Goal: Task Accomplishment & Management: Complete application form

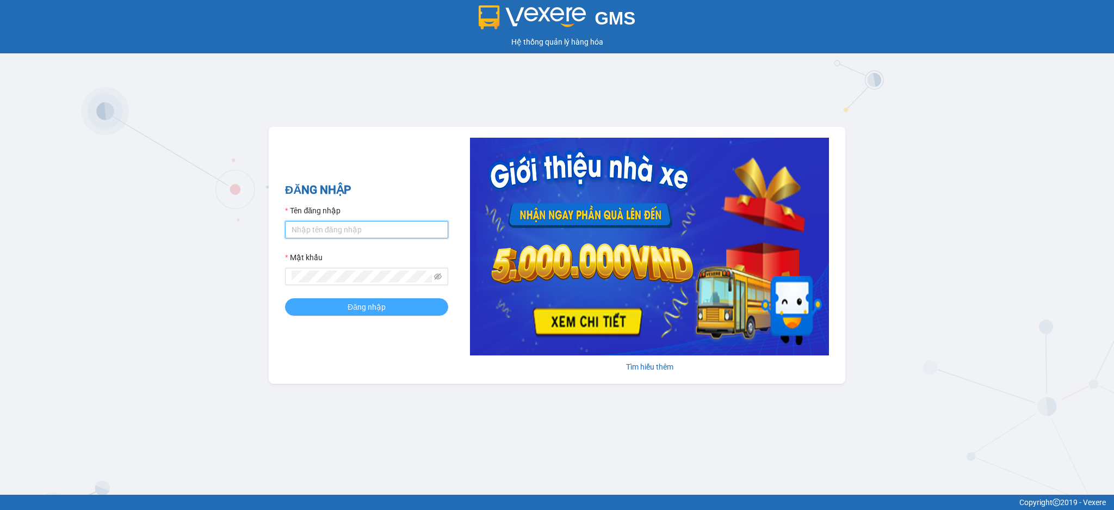
type input "dtvinh.hkot"
click at [368, 312] on span "Đăng nhập" at bounding box center [367, 307] width 38 height 12
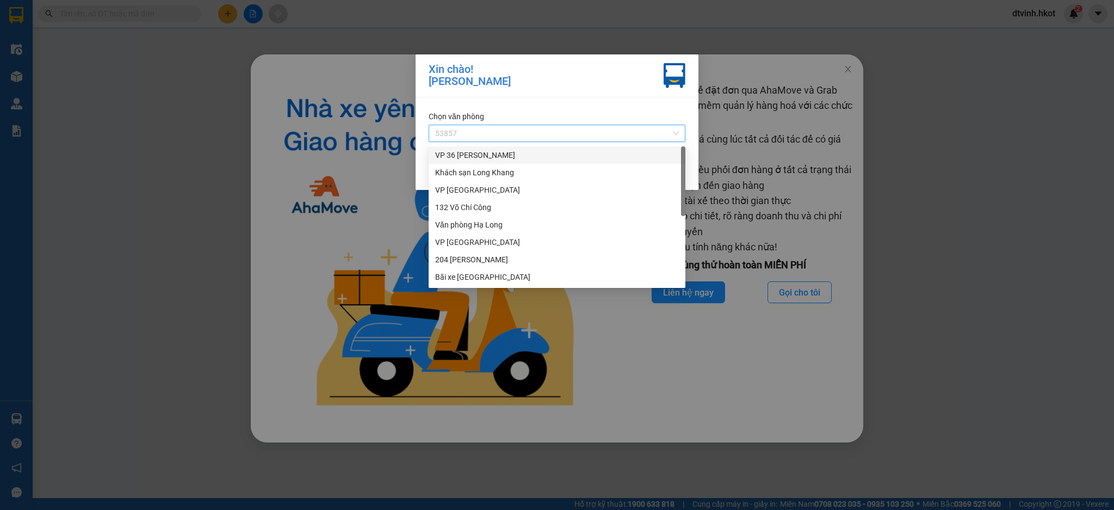
click at [547, 135] on span "53857" at bounding box center [557, 133] width 244 height 16
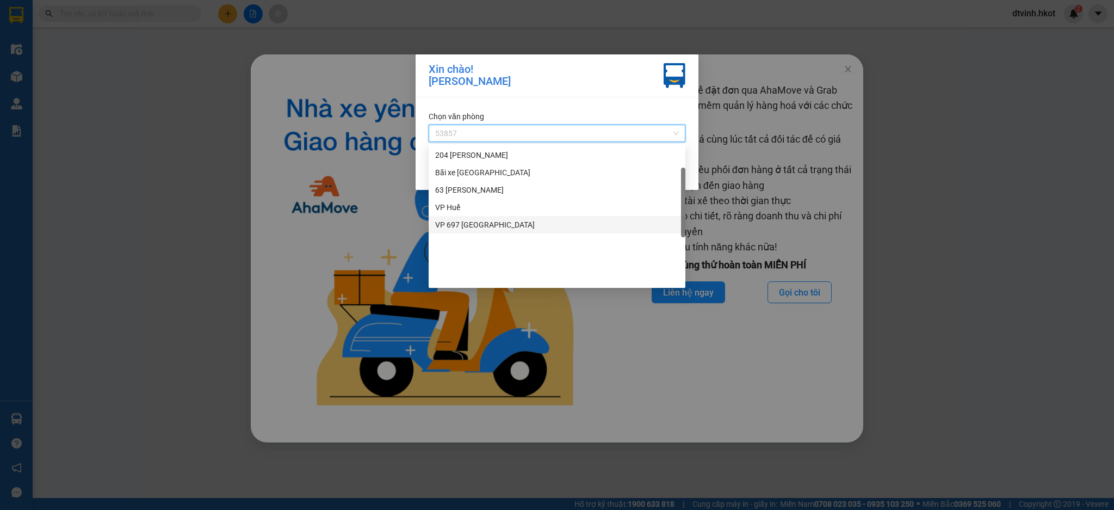
scroll to position [32, 0]
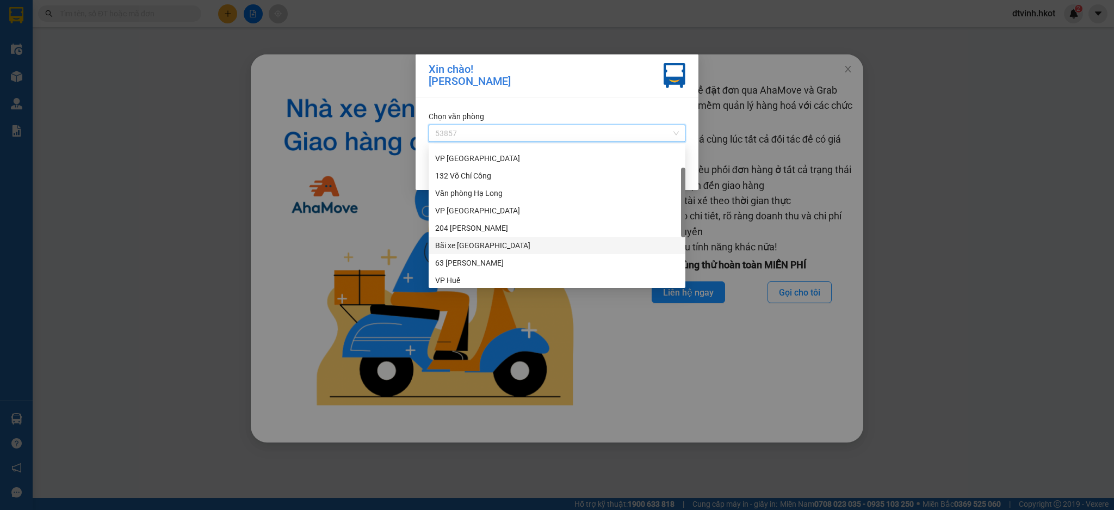
click at [494, 248] on div "Bãi xe [GEOGRAPHIC_DATA]" at bounding box center [557, 245] width 244 height 12
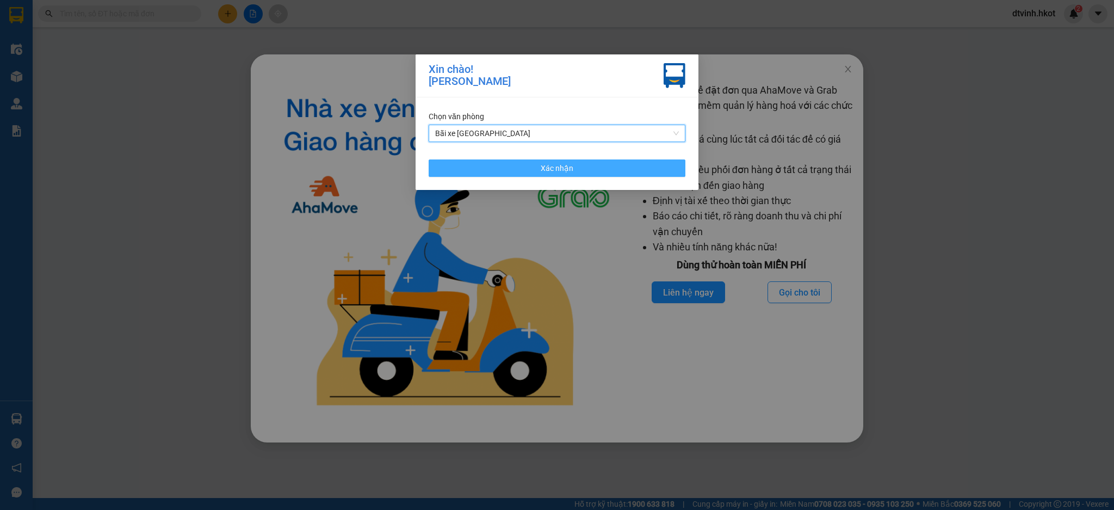
click at [550, 165] on span "Xác nhận" at bounding box center [557, 168] width 33 height 12
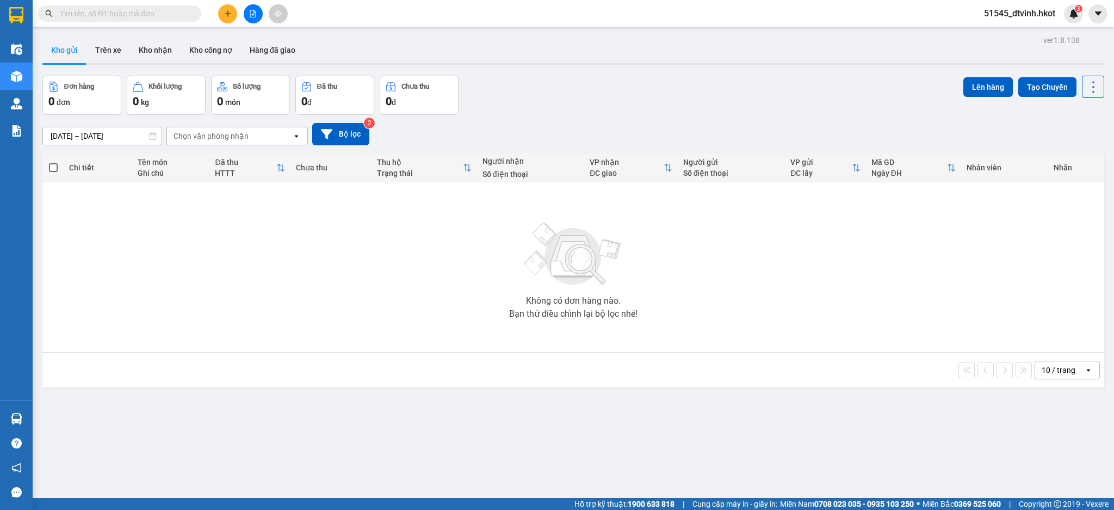
click at [115, 10] on input "text" at bounding box center [124, 14] width 128 height 12
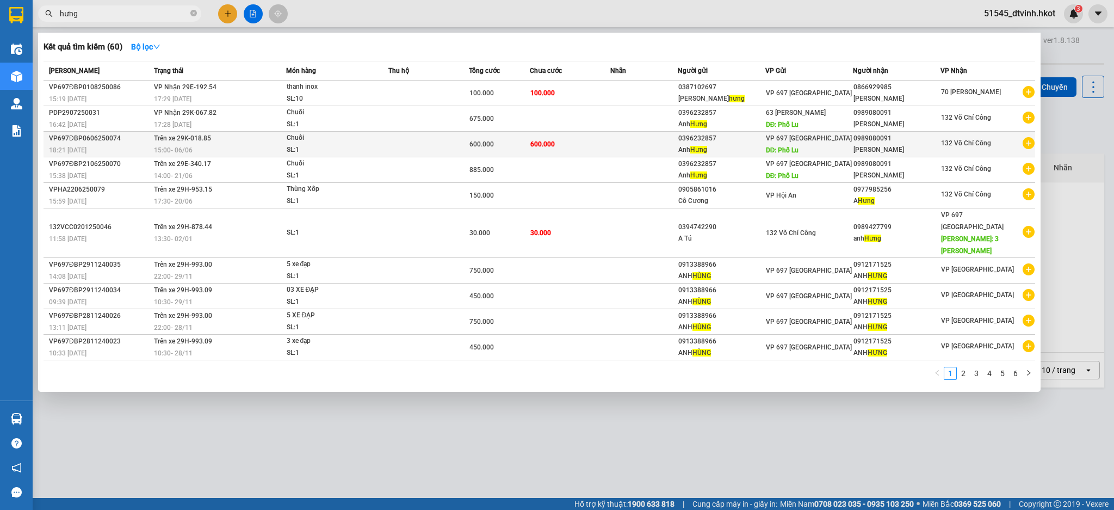
type input "hưng"
click at [835, 142] on span "VP 697 [GEOGRAPHIC_DATA]" at bounding box center [809, 138] width 86 height 8
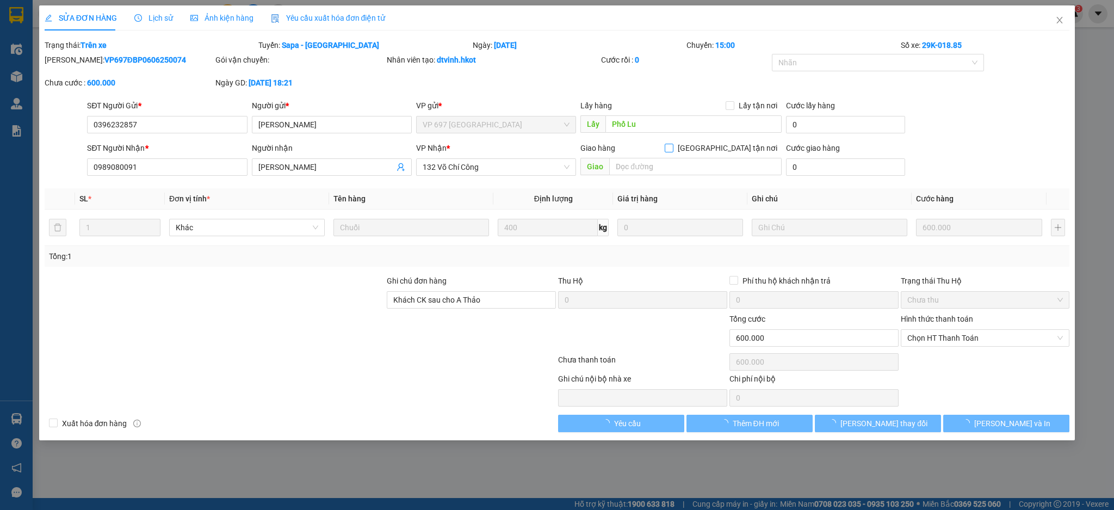
type input "0396232857"
type input "[PERSON_NAME]"
type input "Phố Lu"
type input "0989080091"
type input "[PERSON_NAME]"
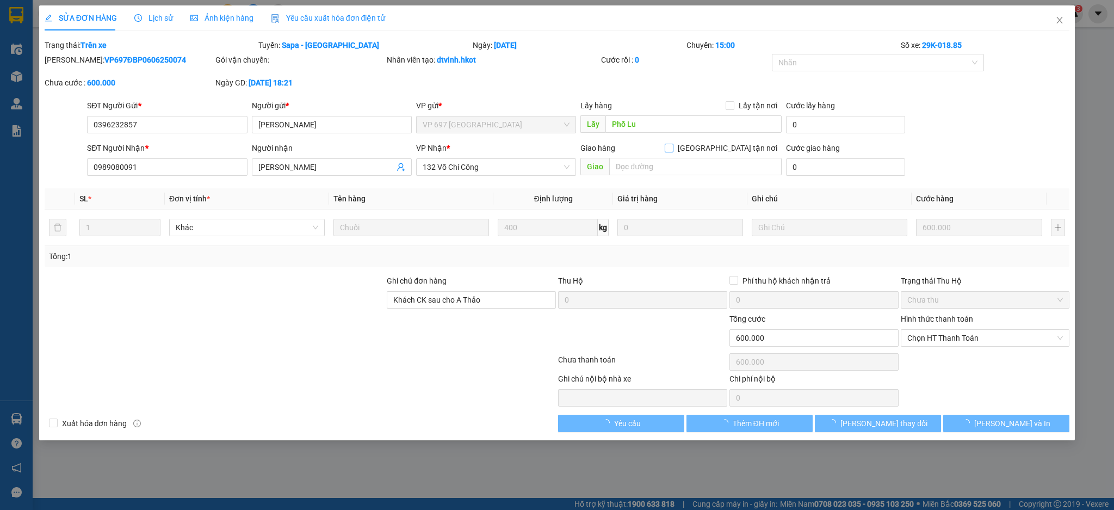
type input "Khách CK sau cho A Thảo"
type input "600.000"
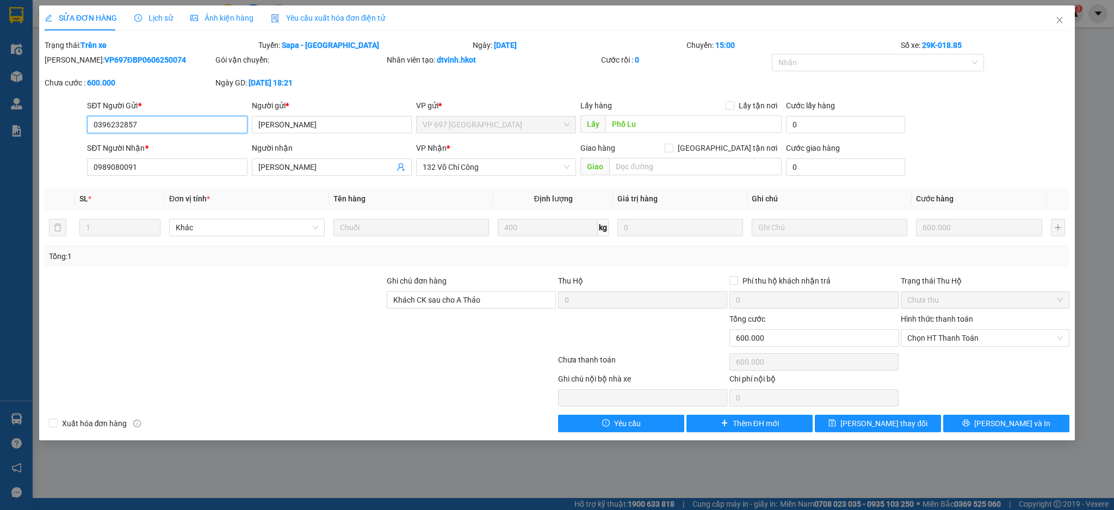
drag, startPoint x: 174, startPoint y: 121, endPoint x: 77, endPoint y: 120, distance: 97.4
click at [77, 120] on div "SĐT Người Gửi * 0396232857 0396232857 Người gửi * Anh Hưng VP gửi * VP 697 Điện…" at bounding box center [558, 119] width 1028 height 38
click at [159, 160] on input "0989080091" at bounding box center [167, 166] width 160 height 17
drag, startPoint x: 162, startPoint y: 169, endPoint x: 63, endPoint y: 171, distance: 99.0
click at [63, 171] on div "SĐT Người Nhận * 0989080091 0989080091 Người nhận Anh Dũng VP Nhận * 132 Võ Chí…" at bounding box center [558, 161] width 1028 height 38
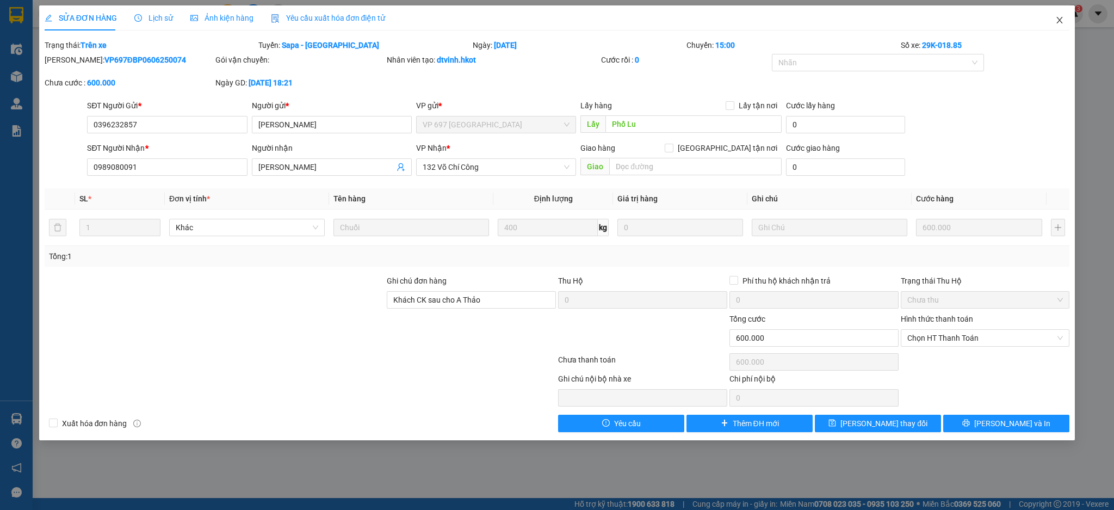
click at [1059, 18] on icon "close" at bounding box center [1059, 20] width 9 height 9
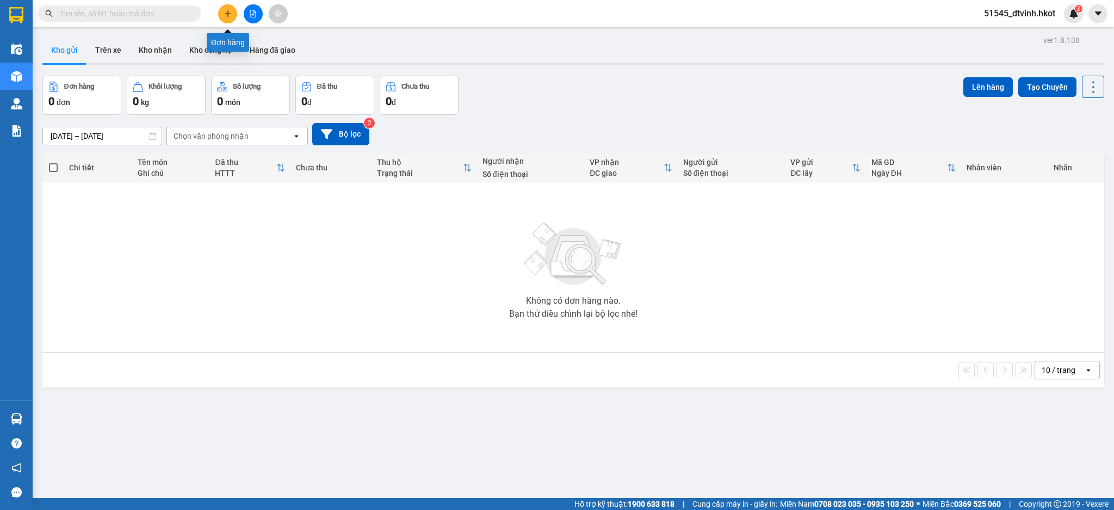
click at [227, 11] on icon "plus" at bounding box center [228, 14] width 8 height 8
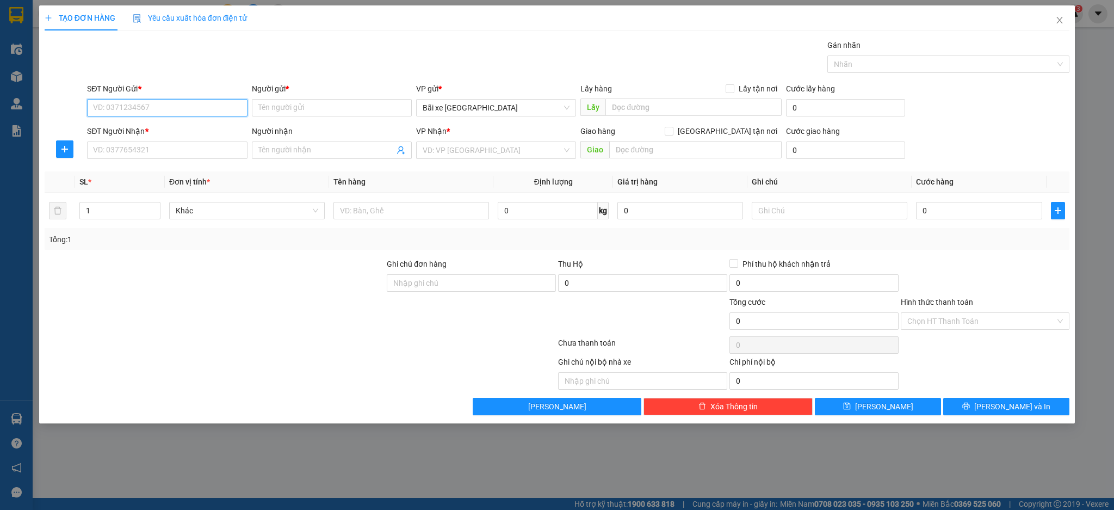
paste input "0396232857"
type input "0396232857"
click at [194, 134] on div "0396232857 - [GEOGRAPHIC_DATA]" at bounding box center [167, 130] width 147 height 12
type input "[PERSON_NAME]"
type input "Phố Lu"
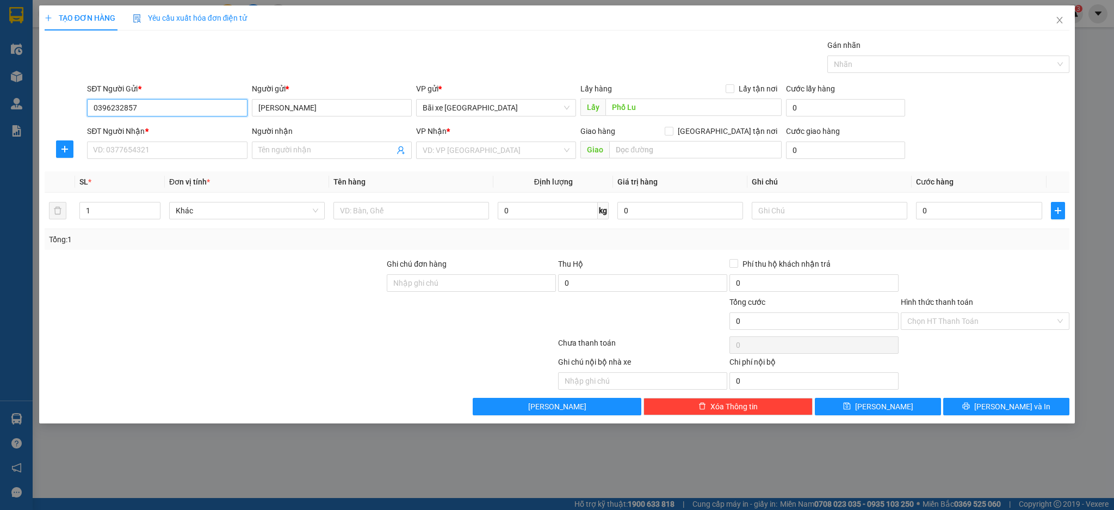
type input "0396232857"
click at [212, 153] on input "SĐT Người Nhận *" at bounding box center [167, 149] width 160 height 17
paste input "0989080091"
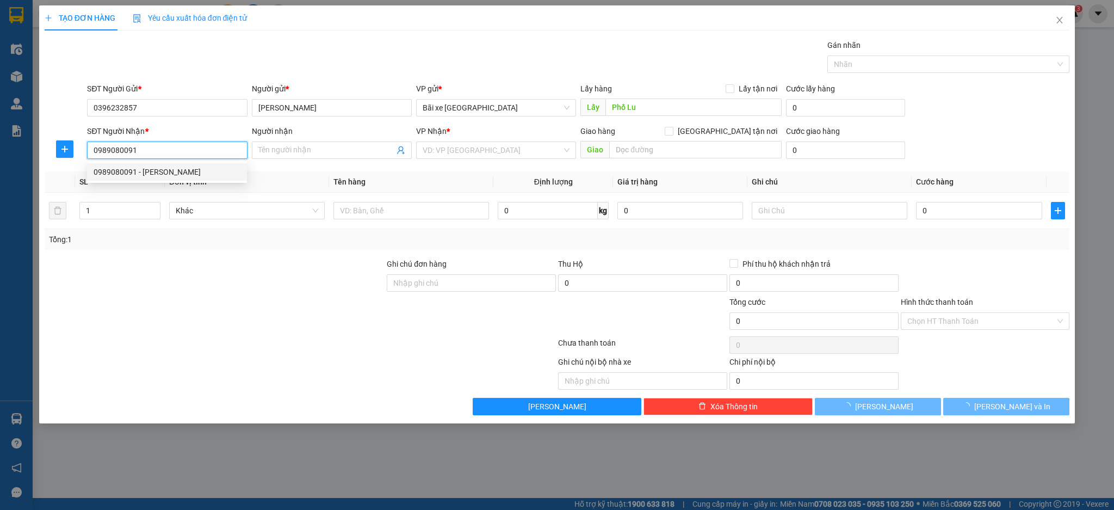
click at [204, 173] on div "0989080091 - Anh Dũng" at bounding box center [167, 172] width 147 height 12
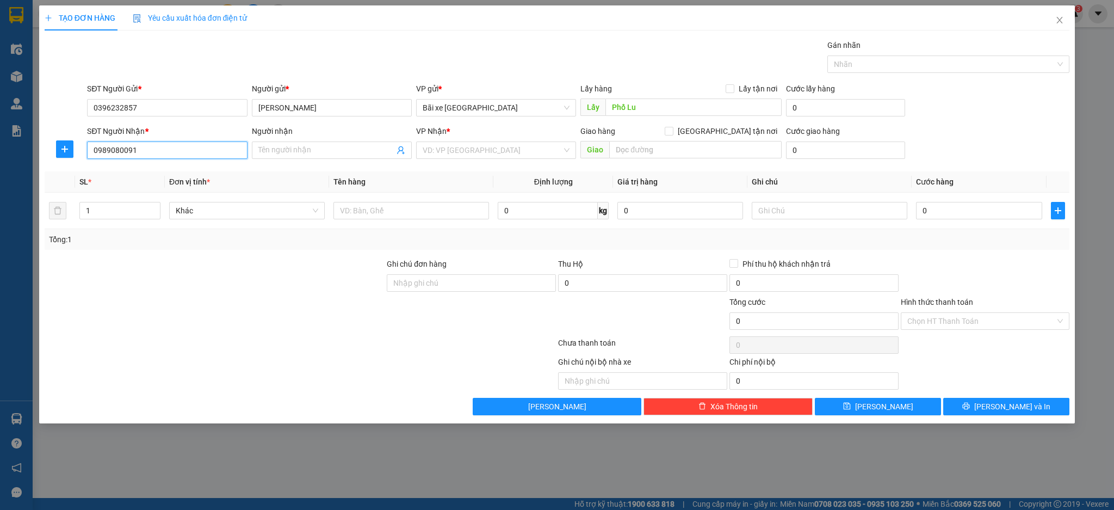
type input "0989080091"
click at [485, 102] on span "Bãi xe Thạch Bàn" at bounding box center [496, 108] width 147 height 16
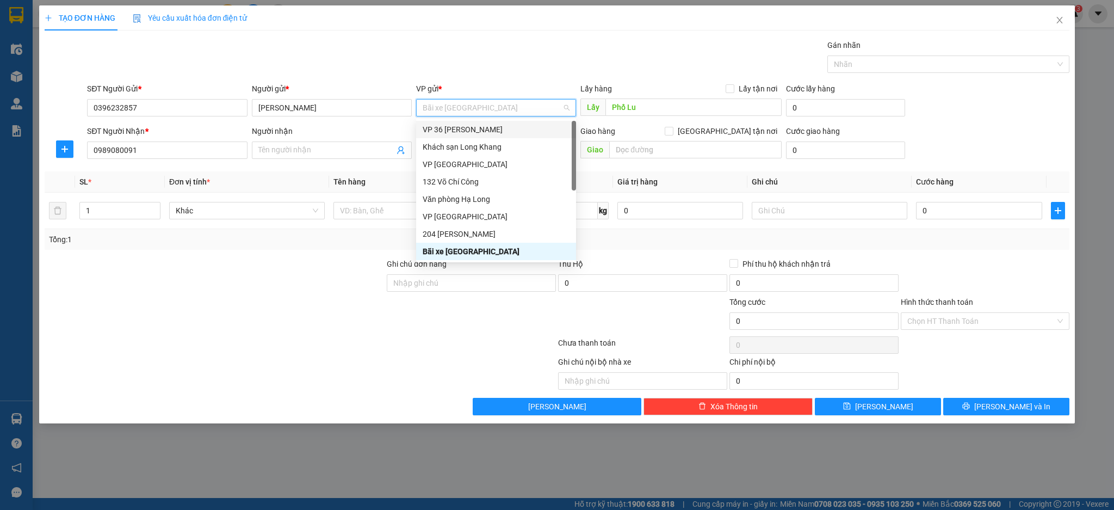
type input "[PERSON_NAME]"
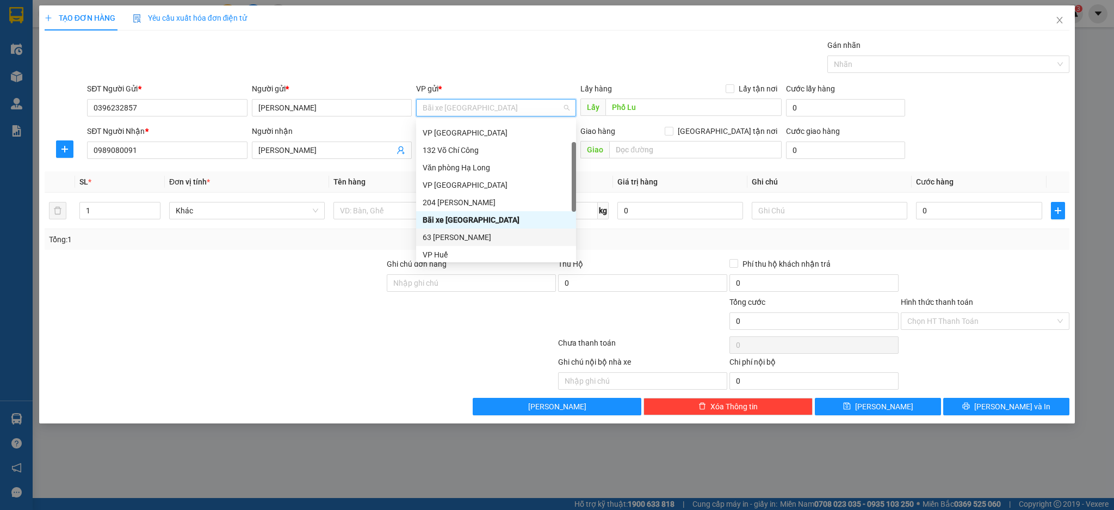
scroll to position [104, 0]
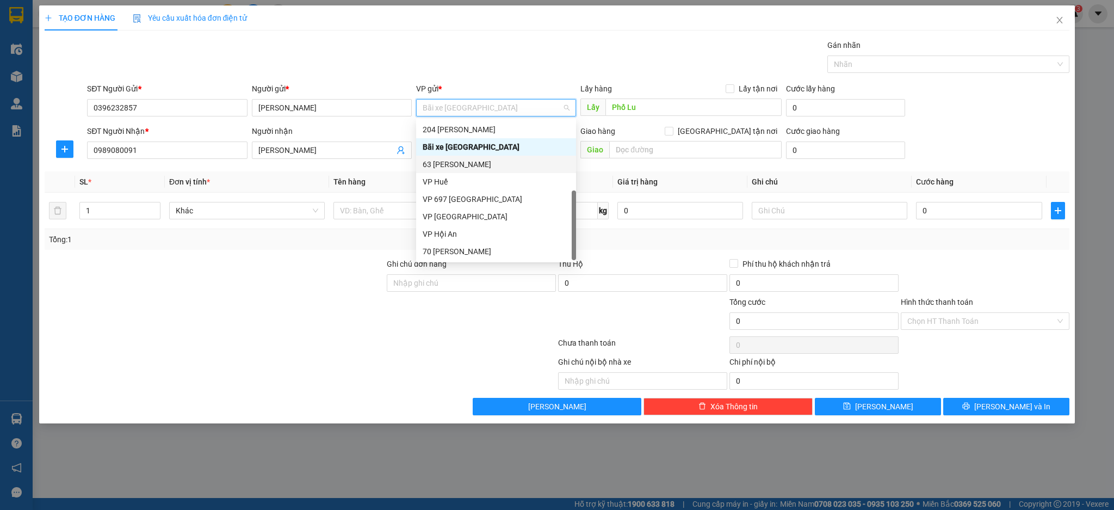
click at [479, 166] on div "63 Phan Đình Phùng" at bounding box center [496, 164] width 147 height 12
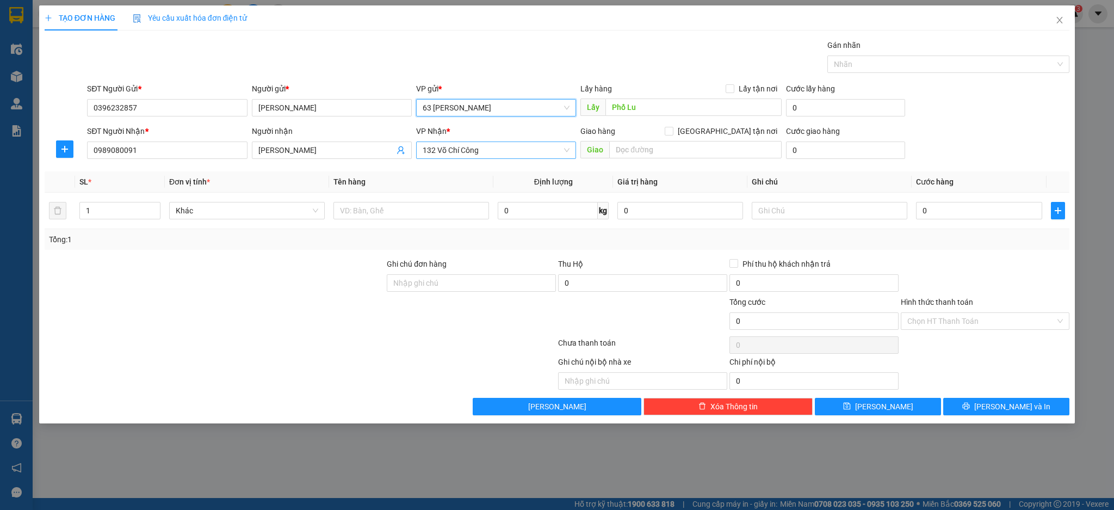
click at [485, 151] on span "132 Võ Chí Công" at bounding box center [496, 150] width 147 height 16
click at [671, 147] on input "text" at bounding box center [695, 149] width 172 height 17
click at [424, 210] on input "text" at bounding box center [412, 210] width 156 height 17
type input "Chuối"
click at [547, 212] on input "0" at bounding box center [548, 210] width 100 height 17
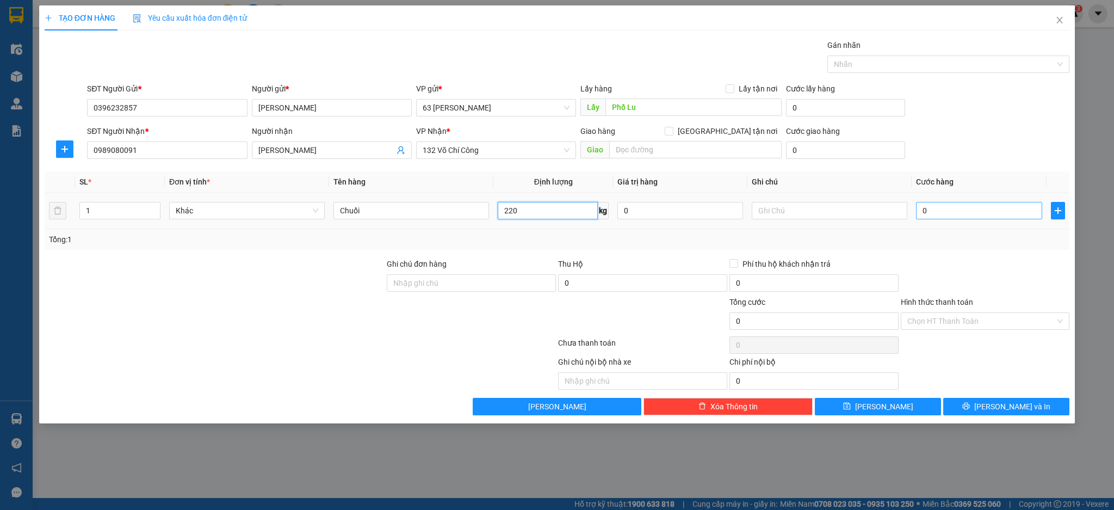
type input "220"
type input "3"
type input "33"
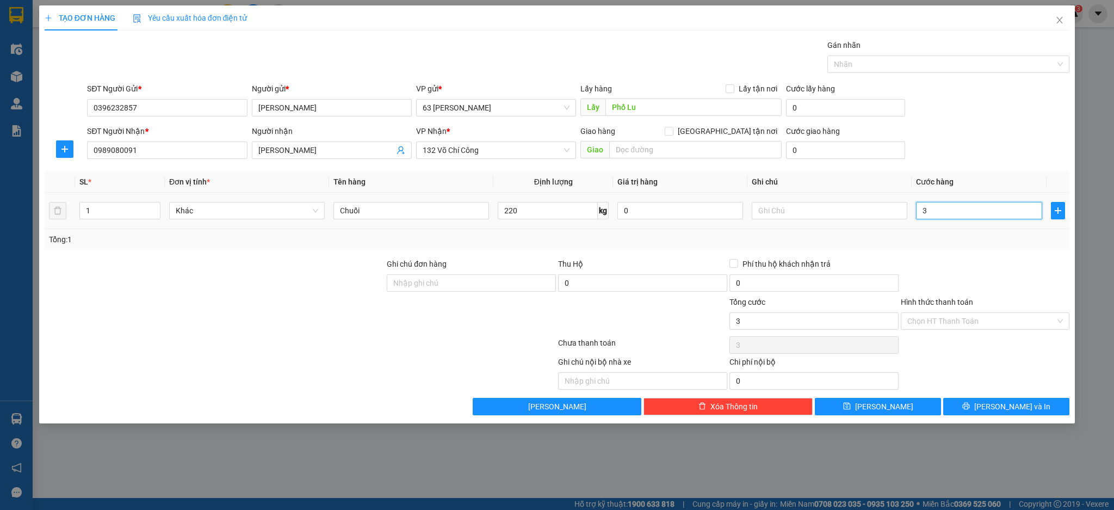
type input "33"
type input "330"
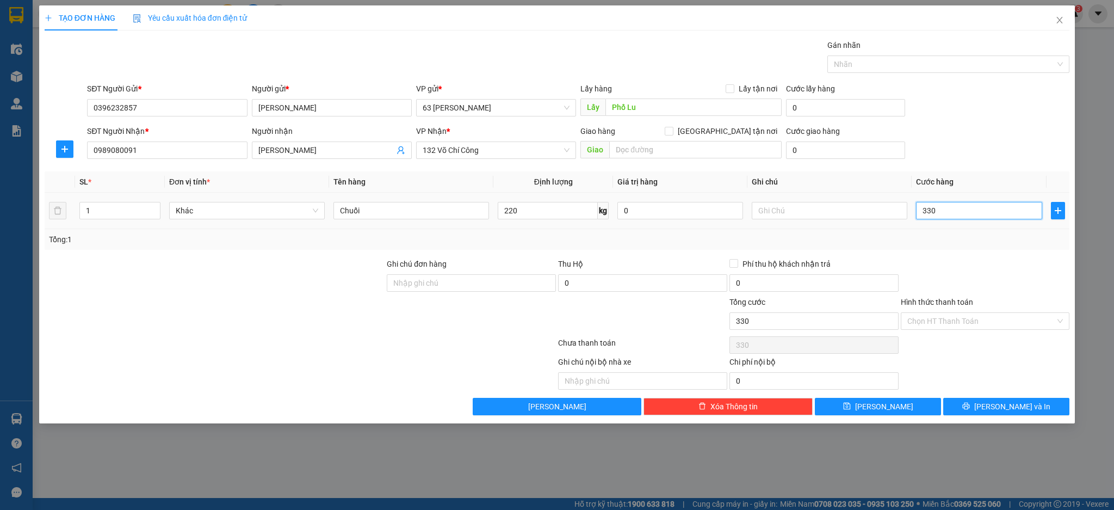
type input "3.300"
type input "33.000"
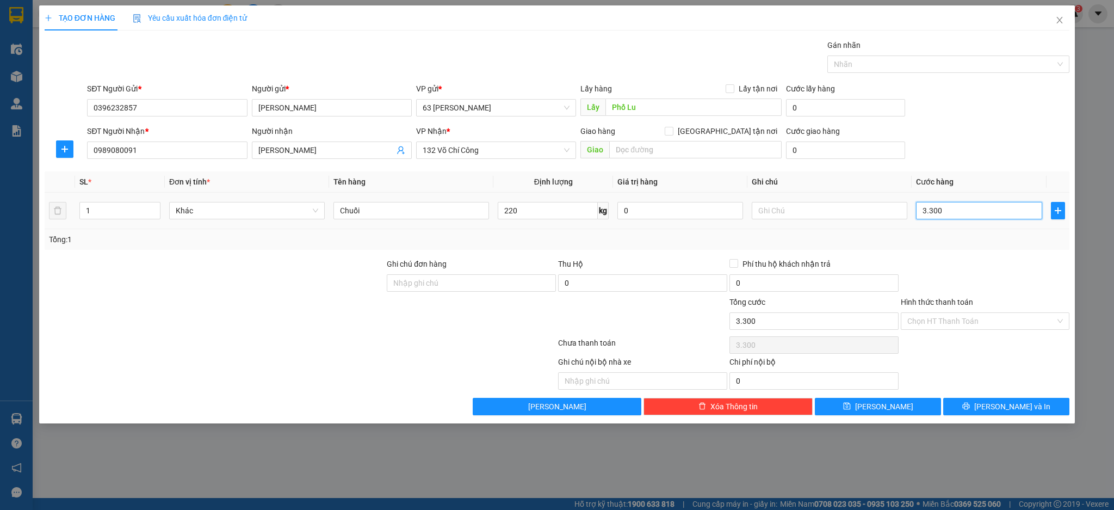
type input "33.000"
type input "330.000"
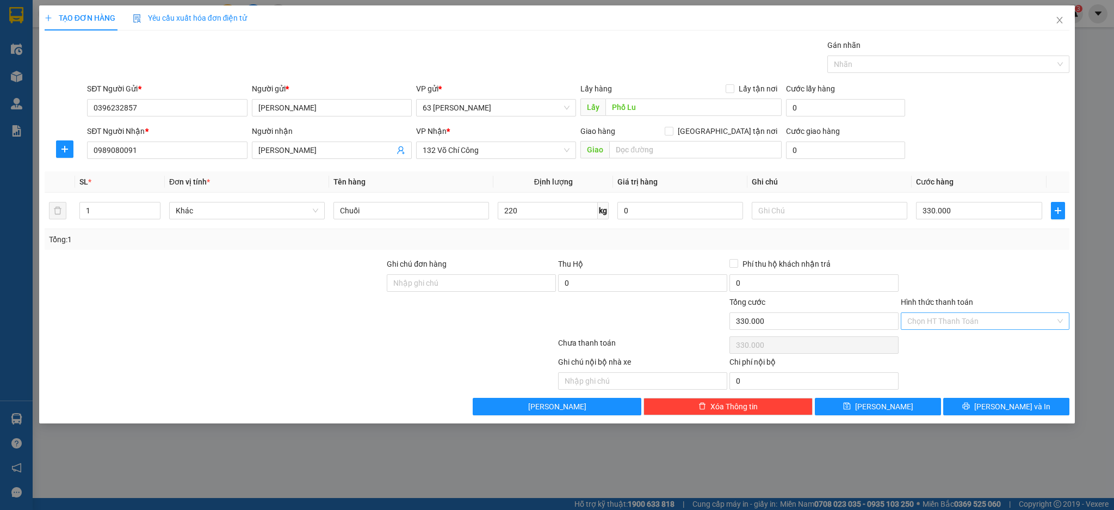
click at [966, 317] on input "Hình thức thanh toán" at bounding box center [981, 321] width 149 height 16
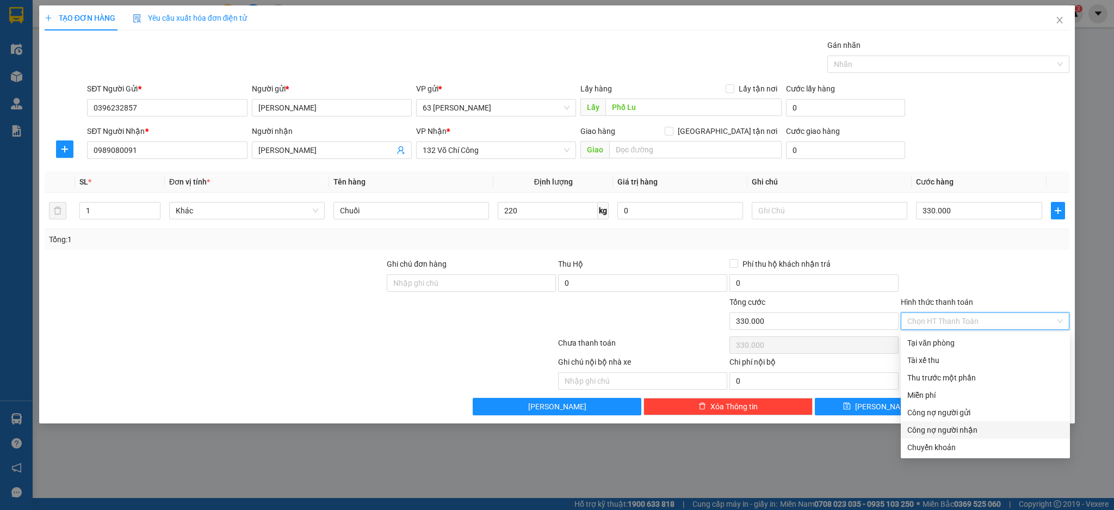
click at [974, 435] on div "Công nợ người nhận" at bounding box center [985, 430] width 156 height 12
type input "0"
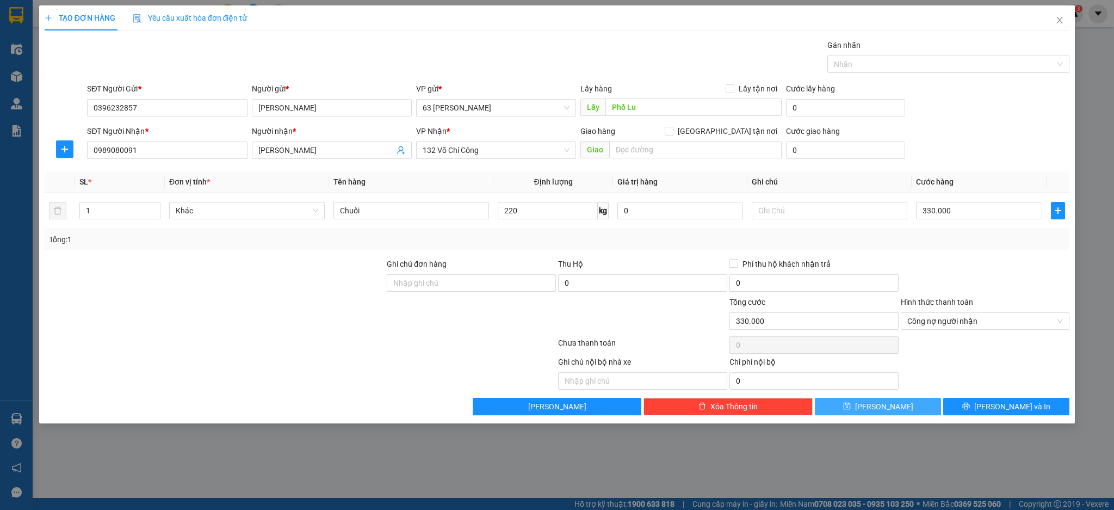
click at [898, 406] on button "Lưu" at bounding box center [878, 406] width 126 height 17
type input "0"
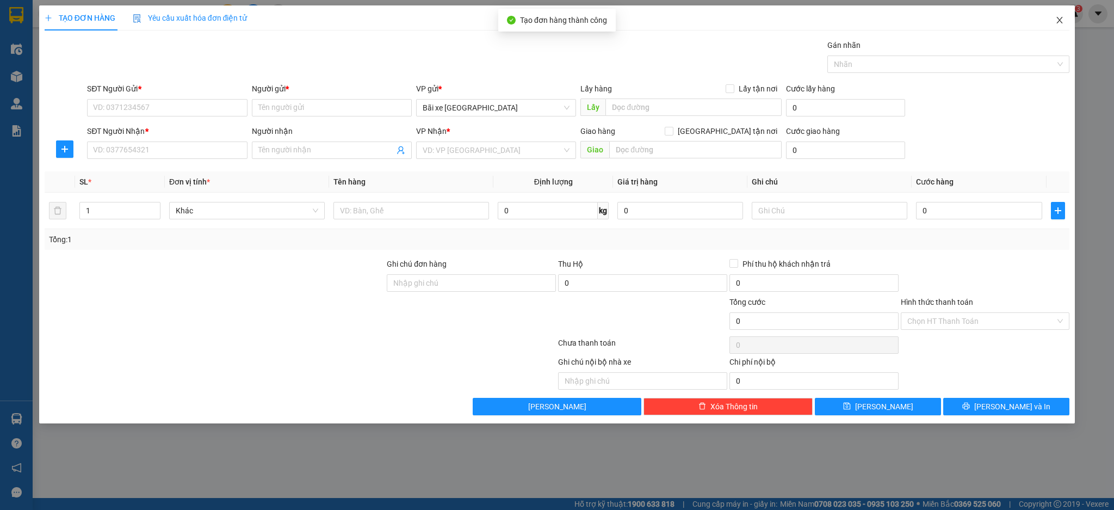
click at [1058, 16] on icon "close" at bounding box center [1059, 20] width 9 height 9
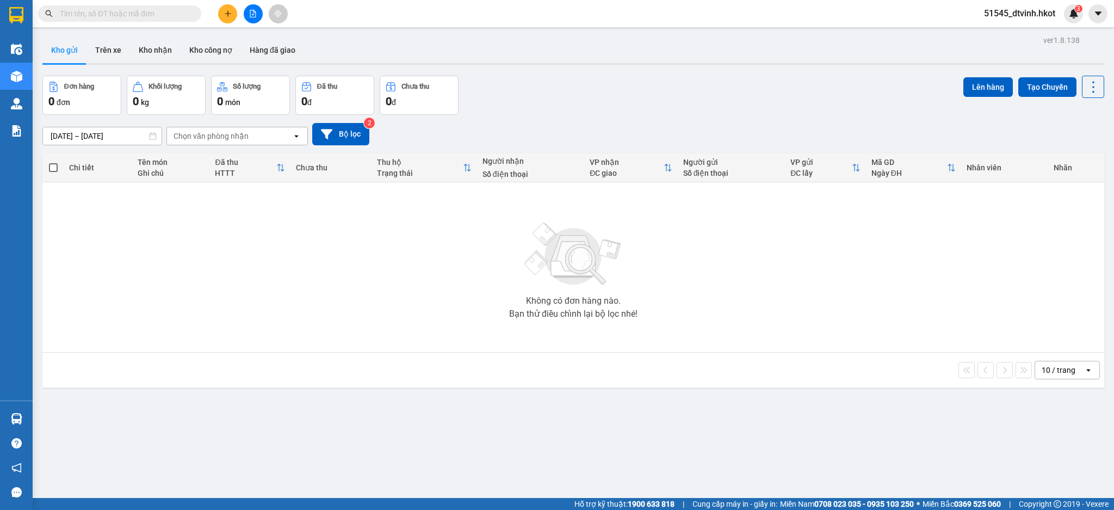
click at [218, 137] on div "Chọn văn phòng nhận" at bounding box center [211, 136] width 75 height 11
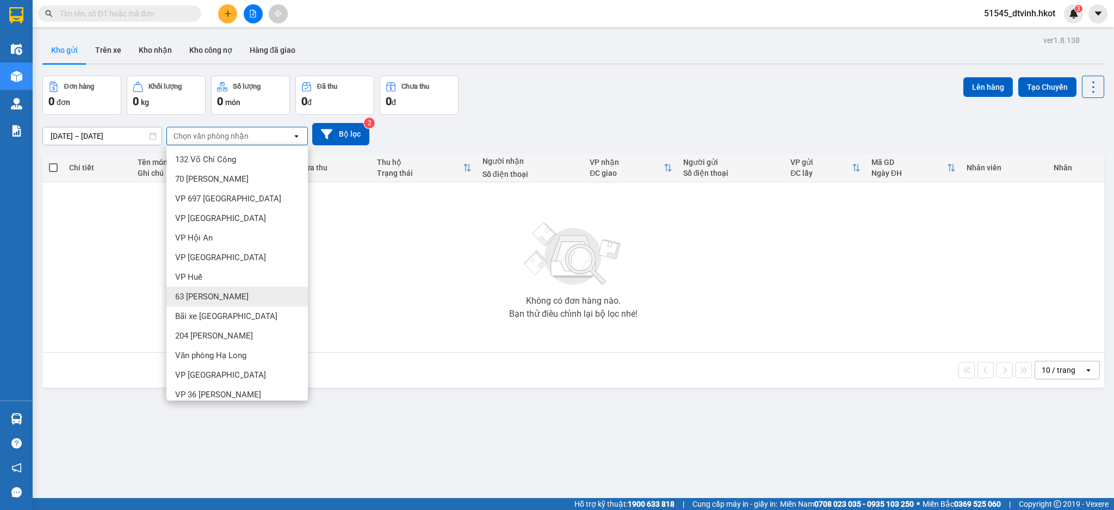
click at [234, 299] on span "63 Phan Đình Phùng" at bounding box center [211, 296] width 73 height 11
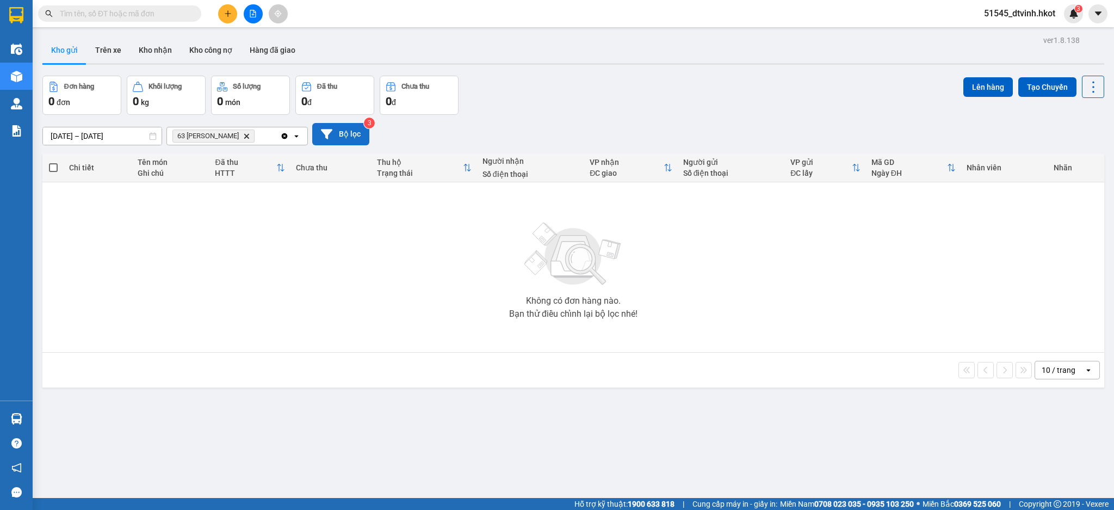
click at [341, 130] on button "Bộ lọc" at bounding box center [340, 134] width 57 height 22
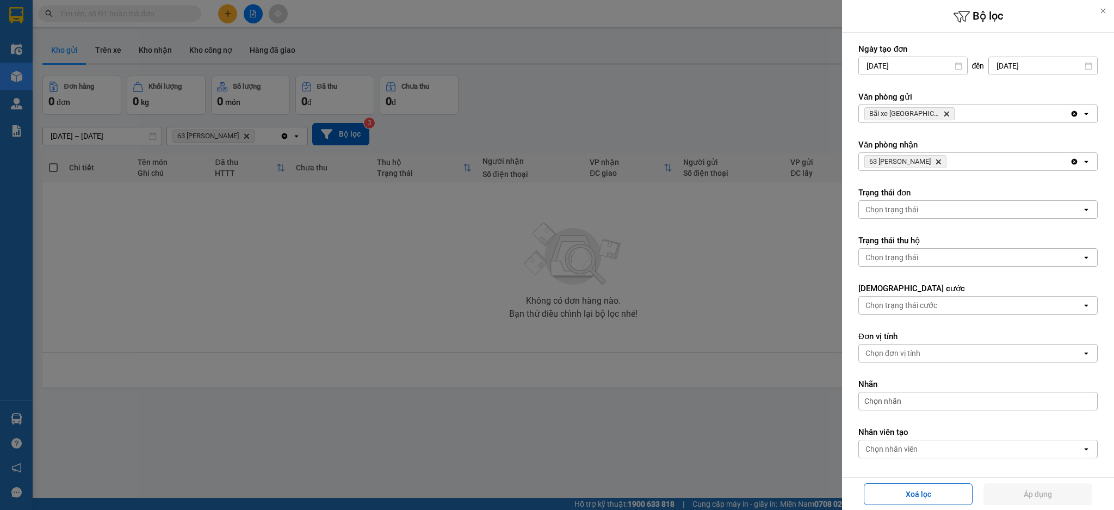
click at [943, 113] on icon "Delete" at bounding box center [946, 113] width 7 height 7
click at [944, 163] on span "63 Phan Đình Phùng Delete" at bounding box center [906, 161] width 82 height 13
click at [941, 160] on icon "Delete" at bounding box center [938, 161] width 7 height 7
click at [921, 116] on div "Chọn văn phòng" at bounding box center [970, 113] width 223 height 17
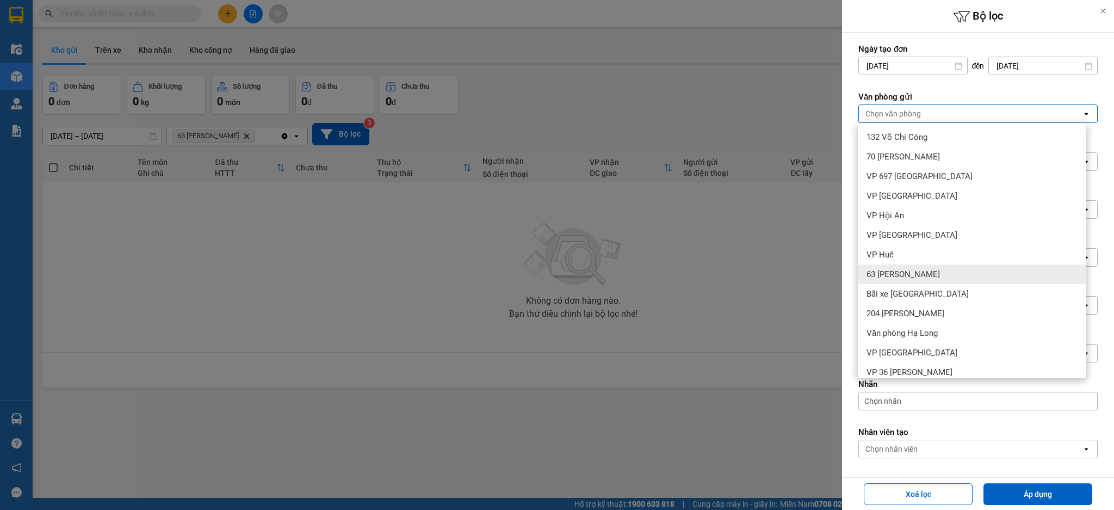
click at [924, 270] on span "63 Phan Đình Phùng" at bounding box center [903, 274] width 73 height 11
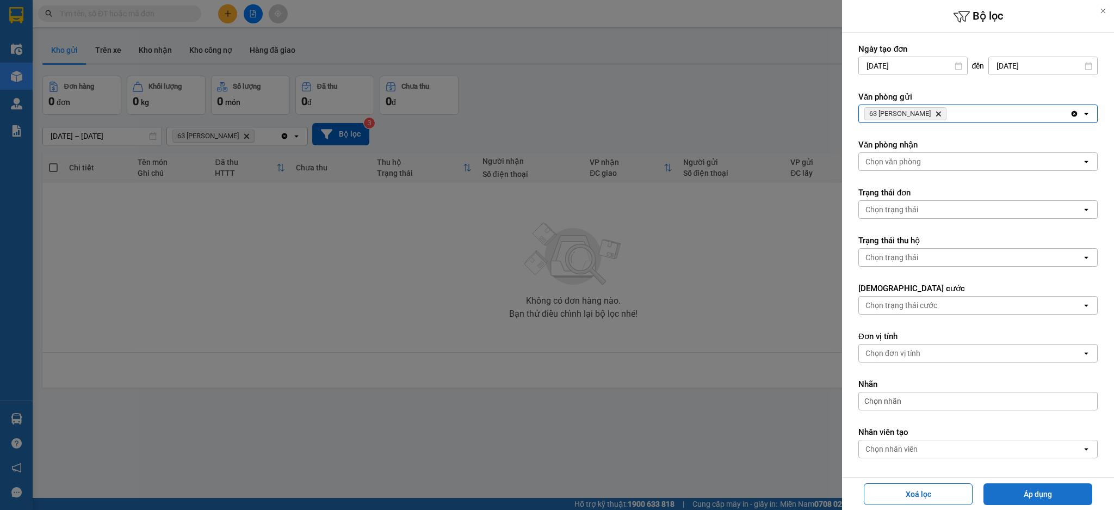
click at [1021, 489] on button "Áp dụng" at bounding box center [1038, 494] width 109 height 22
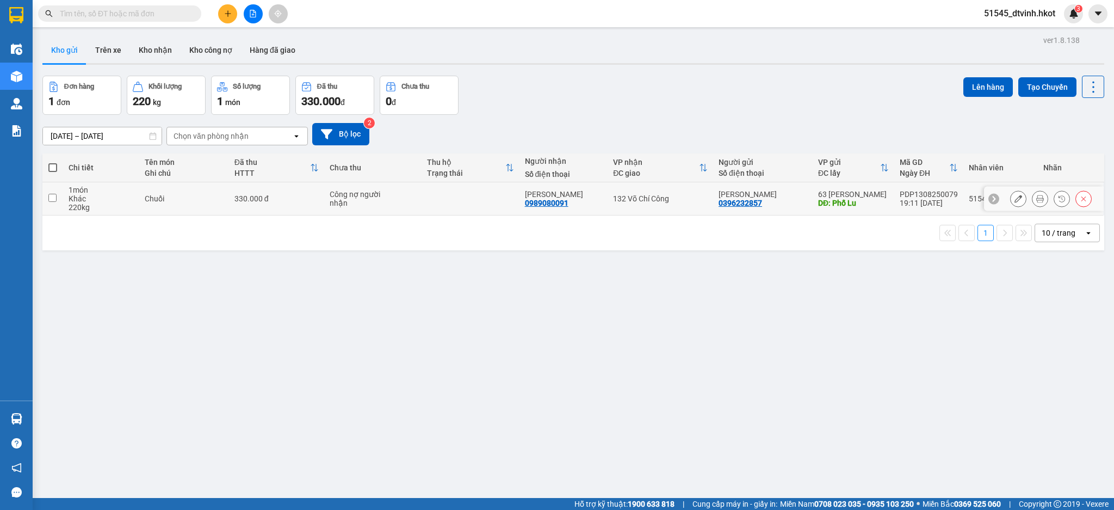
click at [54, 197] on input "checkbox" at bounding box center [52, 198] width 8 height 8
checkbox input "true"
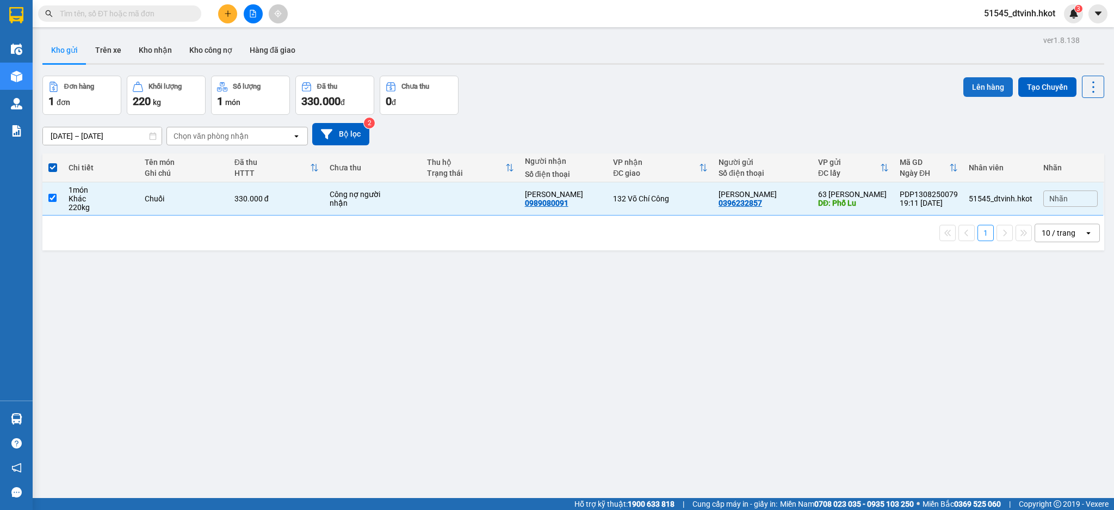
click at [978, 87] on button "Lên hàng" at bounding box center [989, 87] width 50 height 20
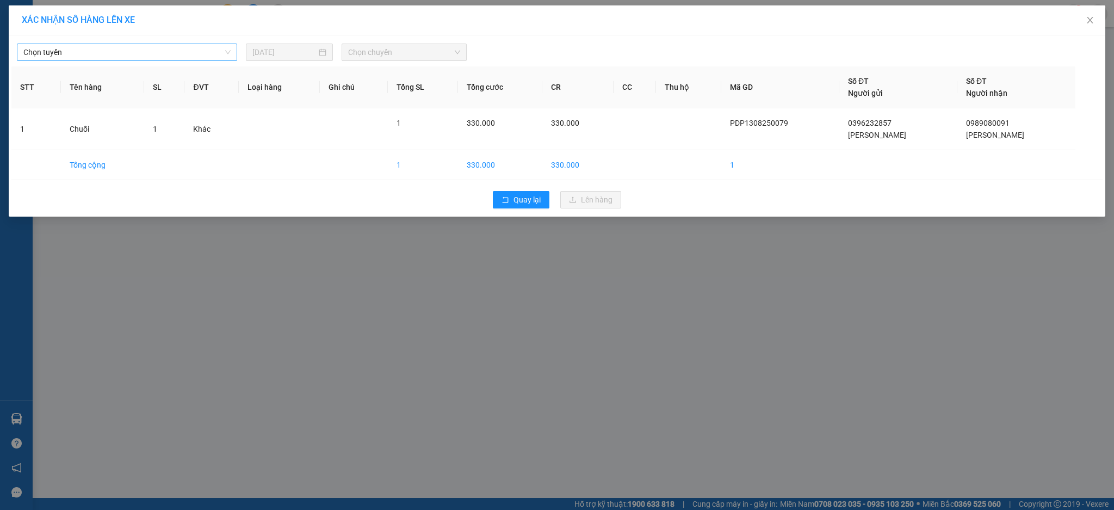
click at [158, 47] on span "Chọn tuyến" at bounding box center [126, 52] width 207 height 16
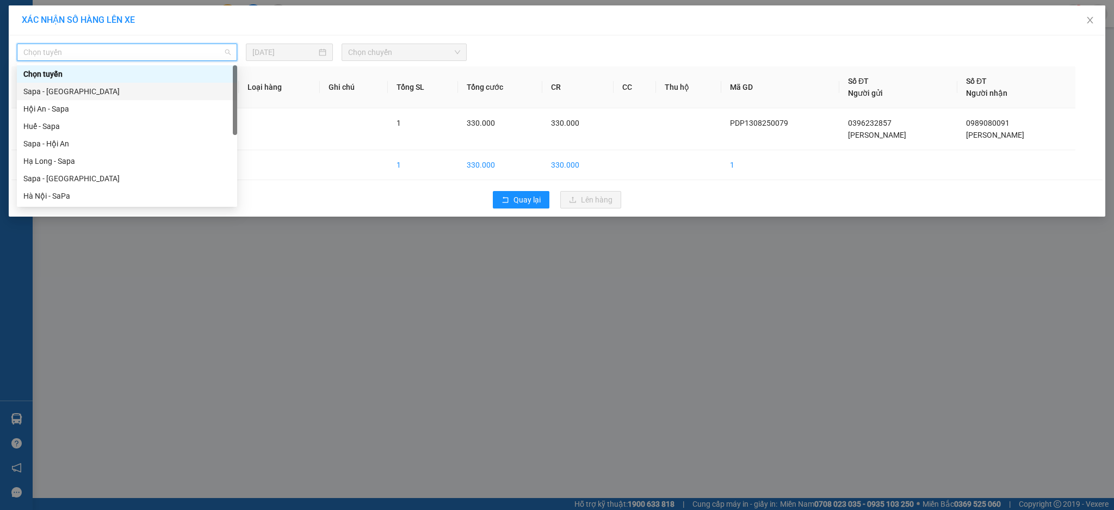
click at [88, 88] on div "Sapa - [GEOGRAPHIC_DATA]" at bounding box center [126, 91] width 207 height 12
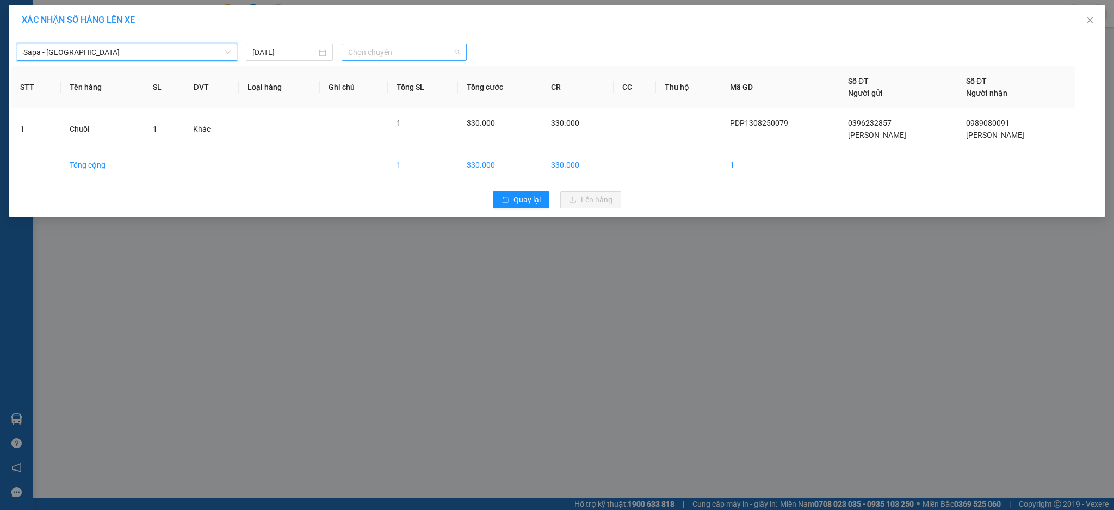
click at [392, 51] on span "Chọn chuyến" at bounding box center [404, 52] width 112 height 16
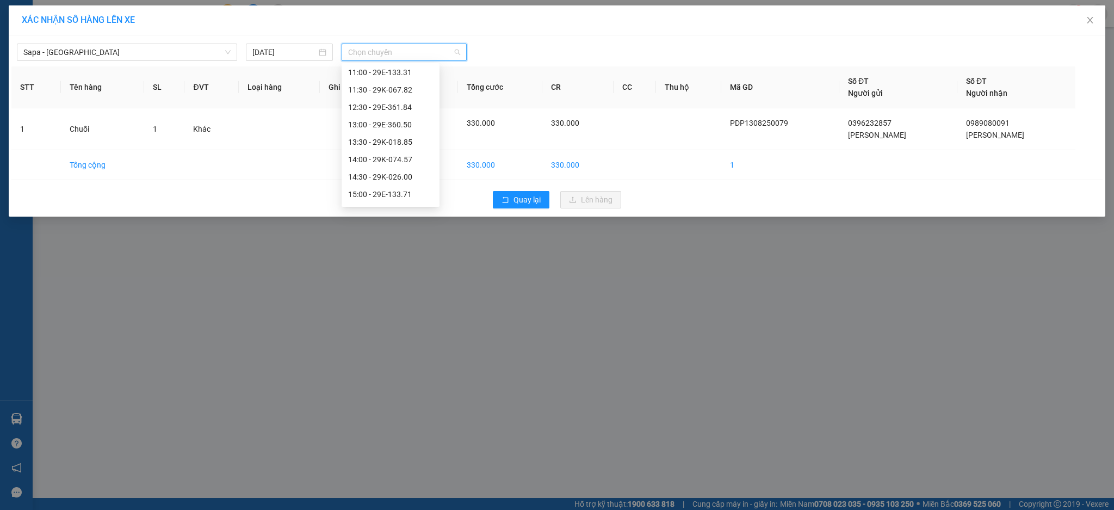
scroll to position [127, 0]
click at [386, 187] on div "15:00 - 29E-133.71" at bounding box center [390, 190] width 85 height 12
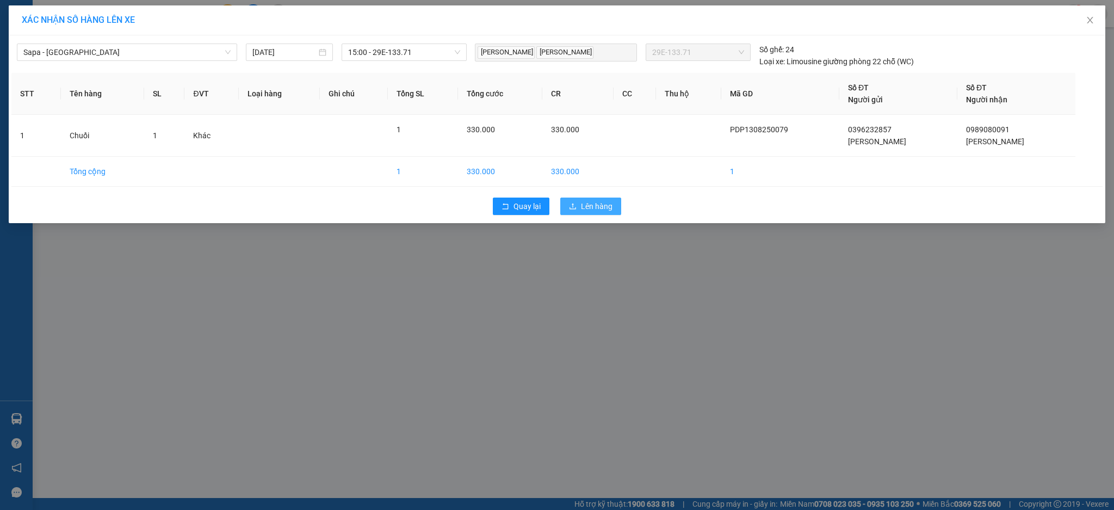
click at [596, 203] on span "Lên hàng" at bounding box center [597, 206] width 32 height 12
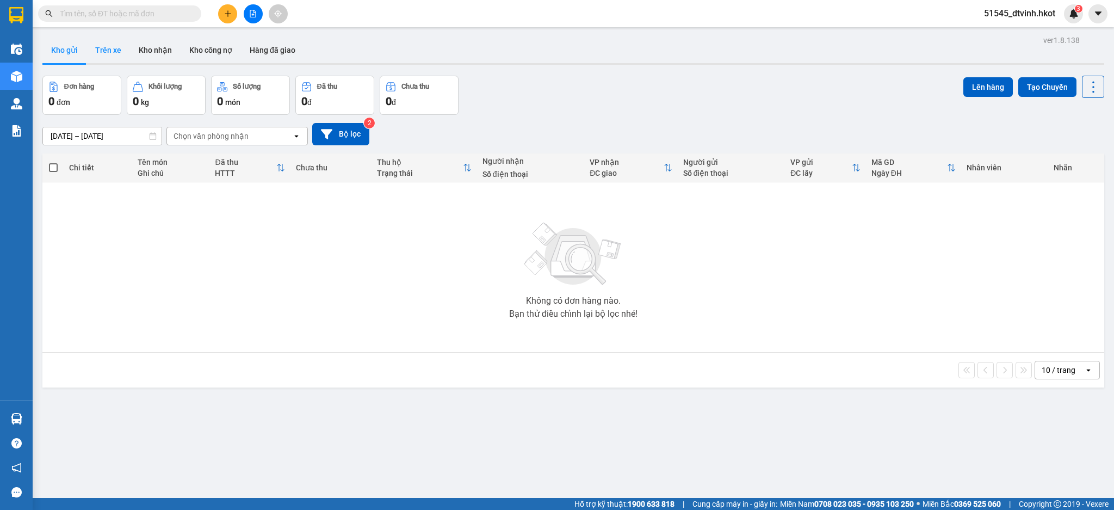
click at [114, 50] on button "Trên xe" at bounding box center [109, 50] width 44 height 26
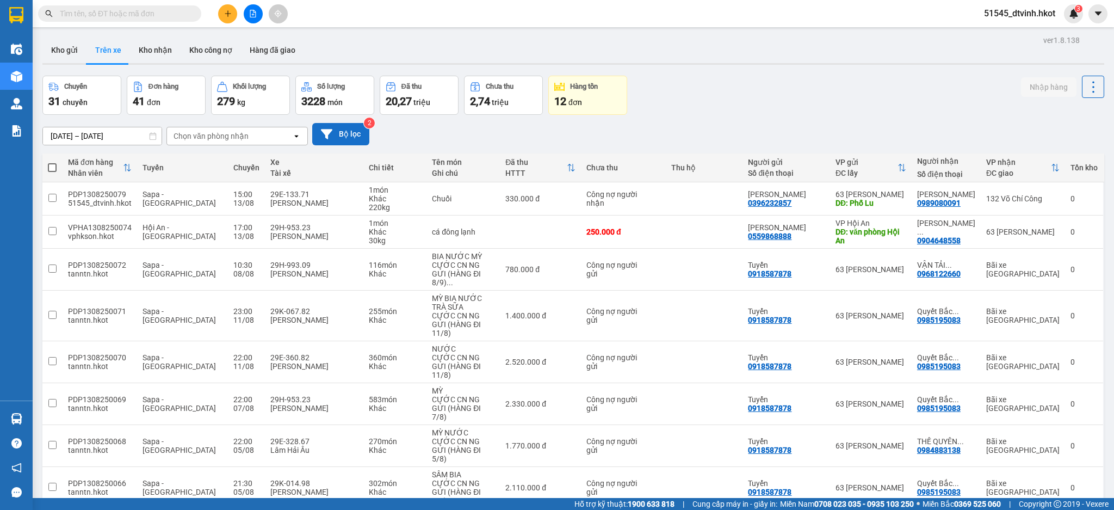
click at [347, 134] on button "Bộ lọc" at bounding box center [340, 134] width 57 height 22
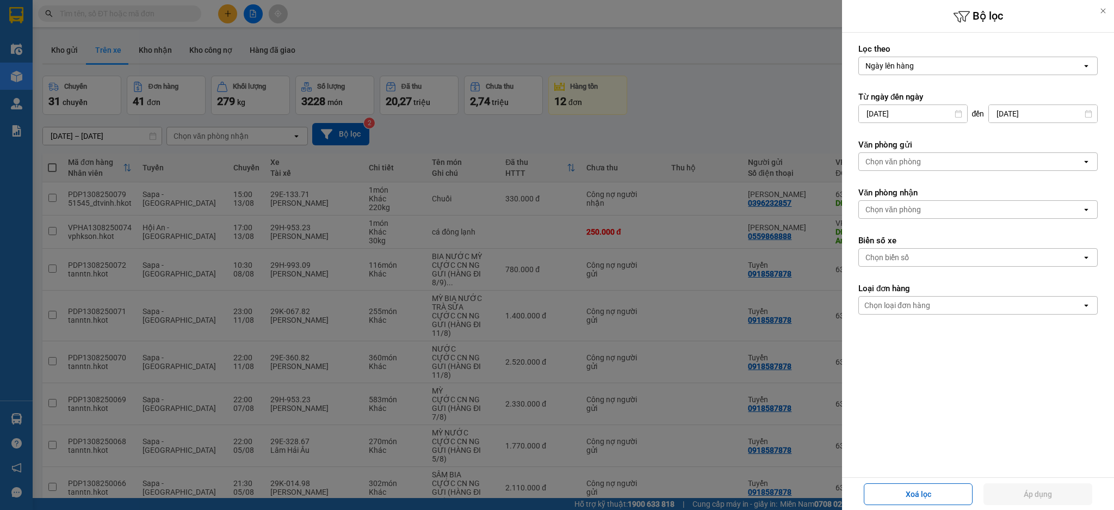
click at [998, 157] on div "Chọn văn phòng" at bounding box center [970, 161] width 223 height 17
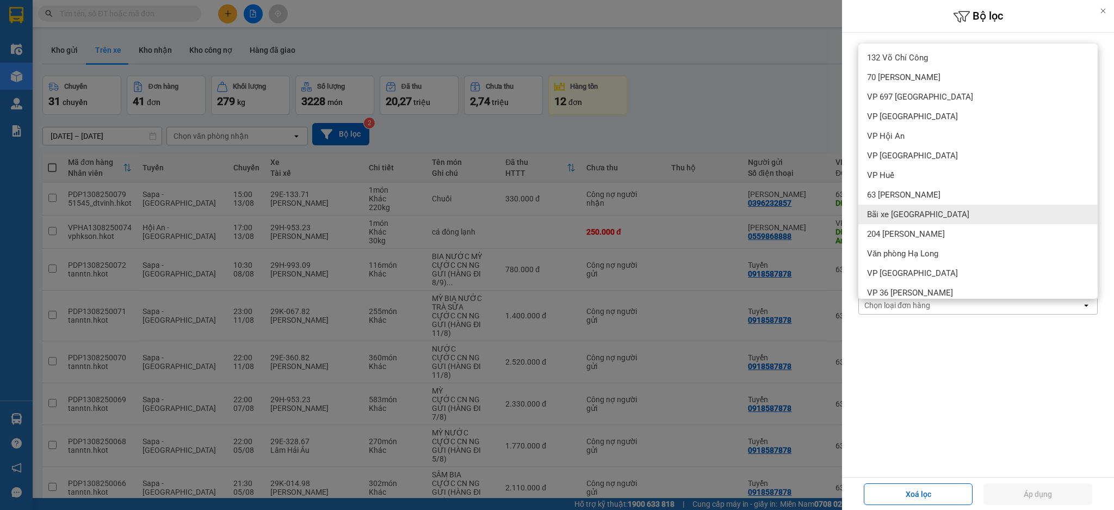
click at [934, 214] on div "Bãi xe Thạch Bàn" at bounding box center [978, 215] width 239 height 20
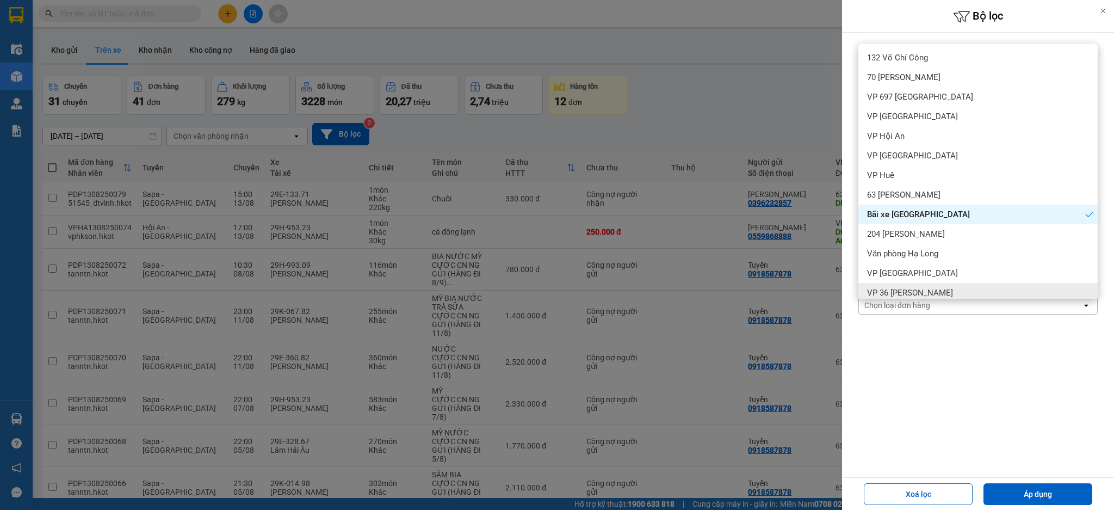
click at [1032, 483] on div "Xoá lọc Áp dụng" at bounding box center [978, 493] width 267 height 27
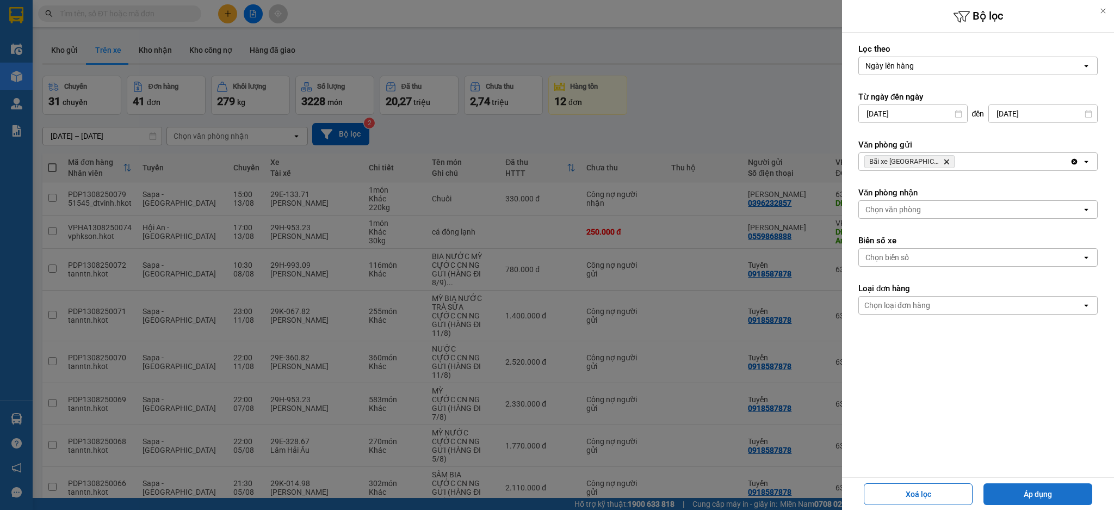
click at [1030, 493] on button "Áp dụng" at bounding box center [1038, 494] width 109 height 22
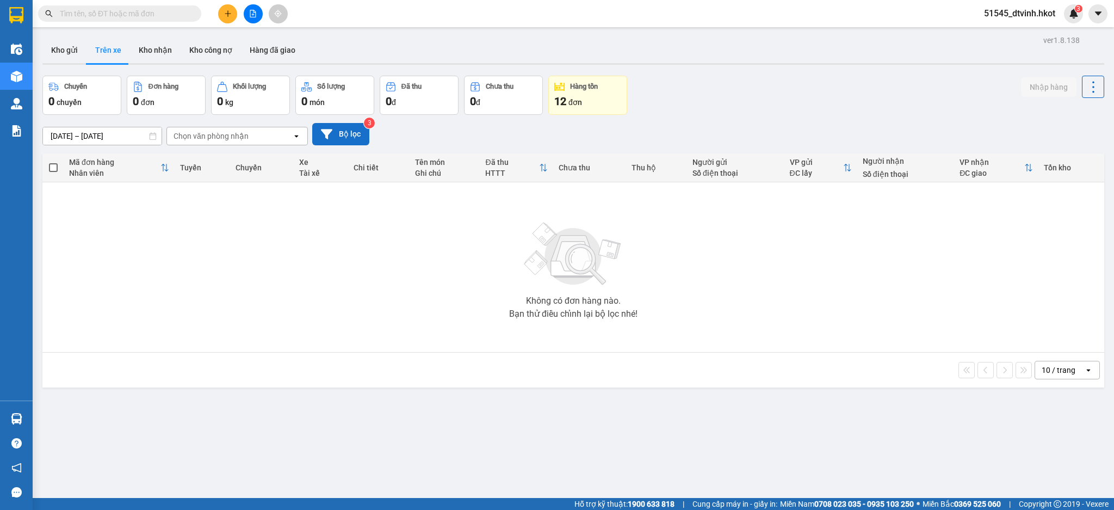
click at [357, 134] on button "Bộ lọc" at bounding box center [340, 134] width 57 height 22
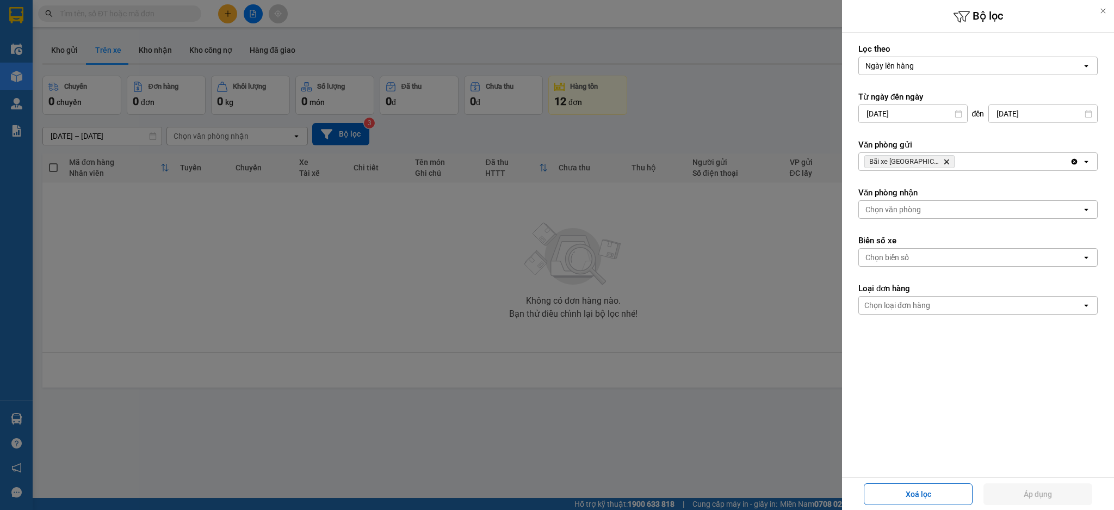
click at [944, 163] on icon "Bãi xe Thạch Bàn, close by backspace" at bounding box center [946, 161] width 5 height 5
click at [939, 220] on form "Lọc theo Ngày lên hàng open Từ ngày đến ngày 11/08/2025 Press the down arrow ke…" at bounding box center [978, 228] width 239 height 369
click at [934, 206] on div "Chọn văn phòng" at bounding box center [970, 209] width 223 height 17
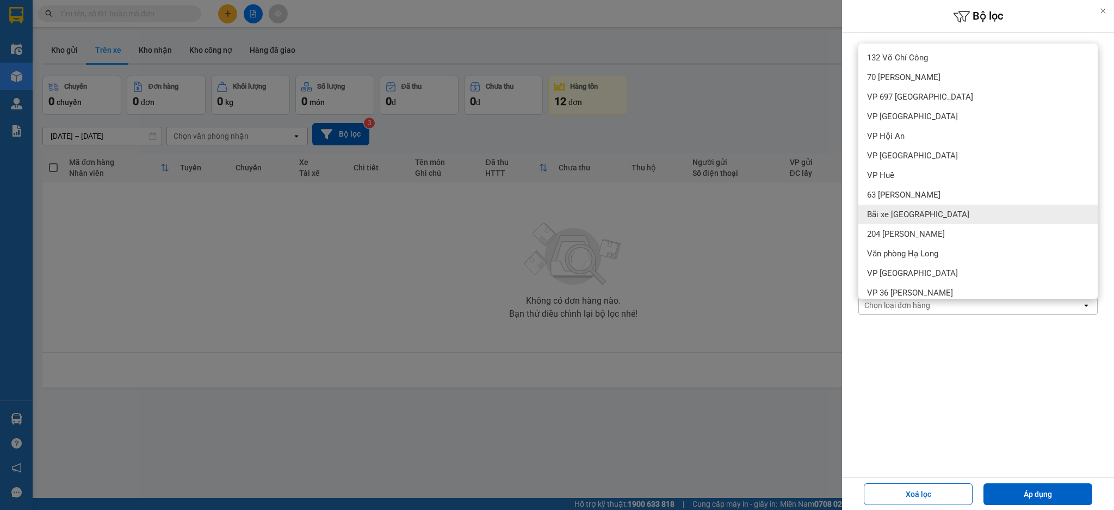
click at [913, 213] on span "Bãi xe Thạch Bàn" at bounding box center [918, 214] width 102 height 11
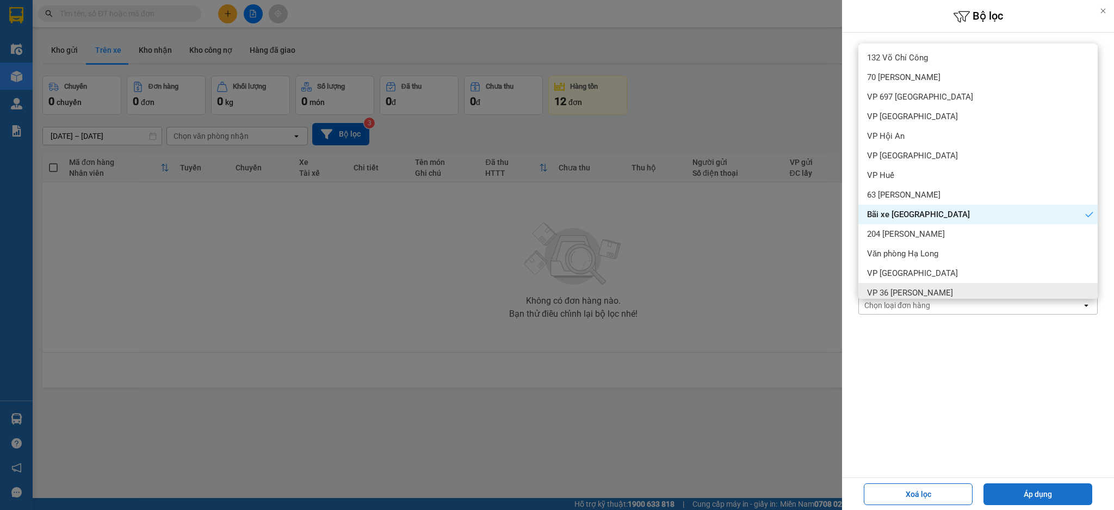
click at [1038, 493] on button "Áp dụng" at bounding box center [1038, 494] width 109 height 22
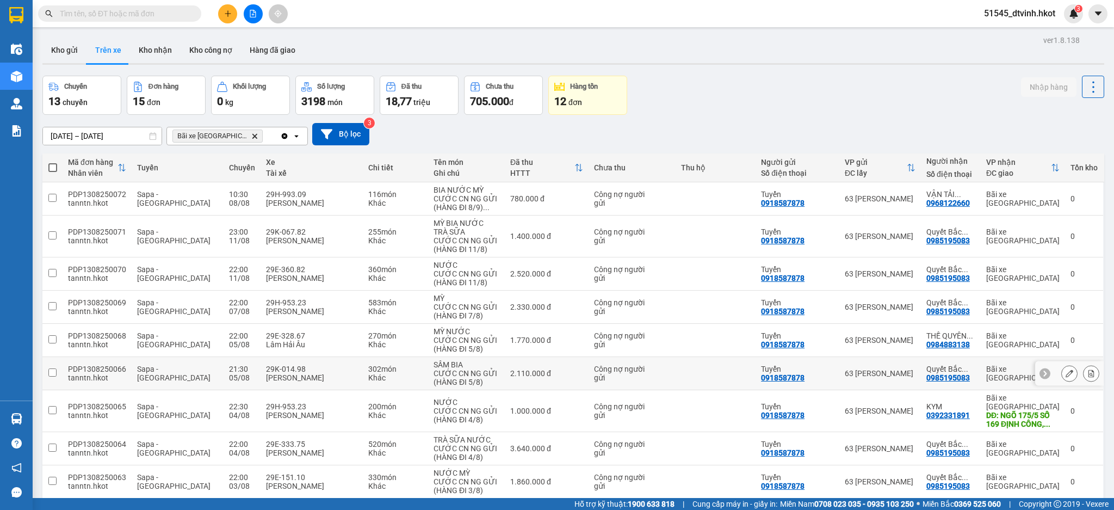
scroll to position [79, 0]
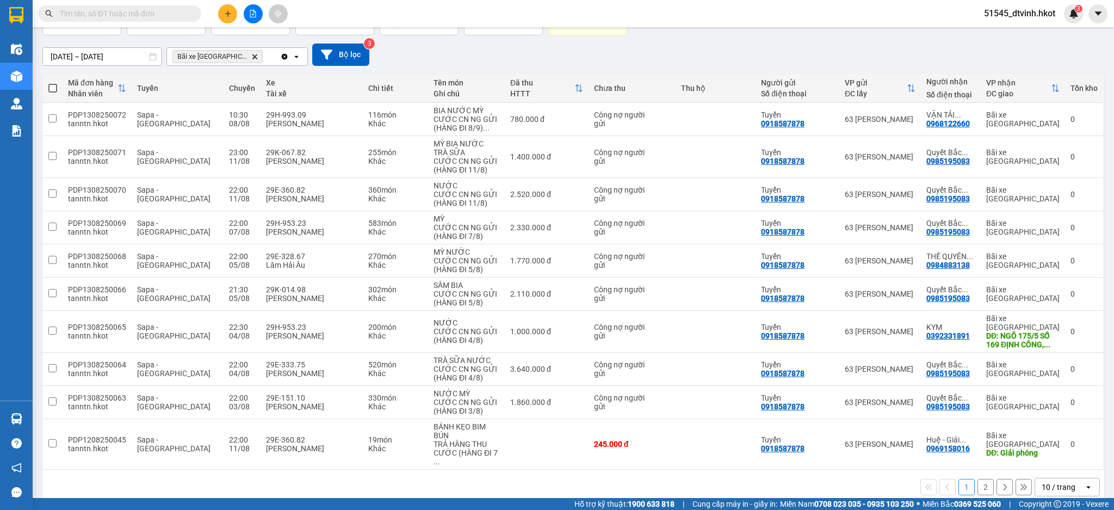
click at [978, 479] on button "2" at bounding box center [986, 487] width 16 height 16
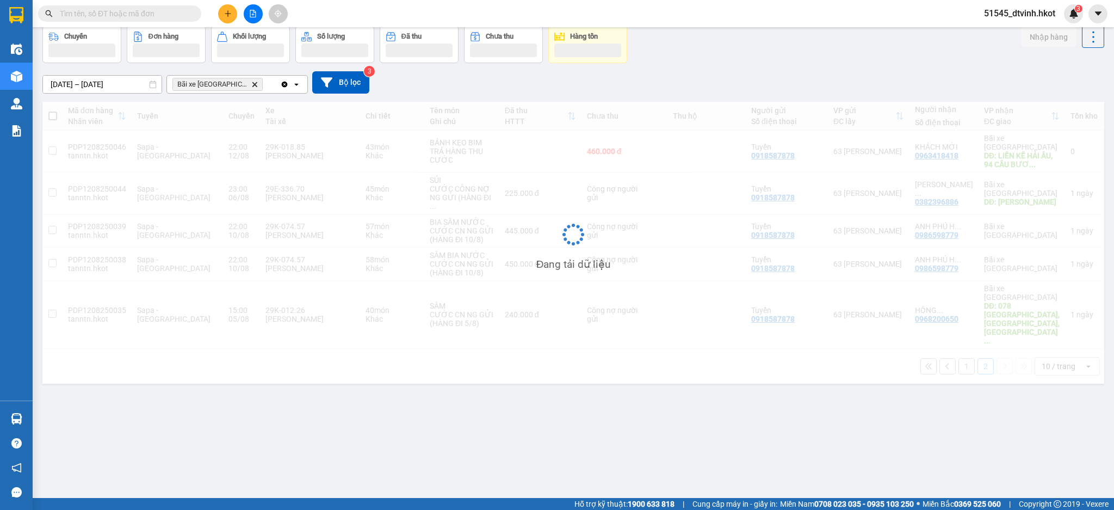
scroll to position [50, 0]
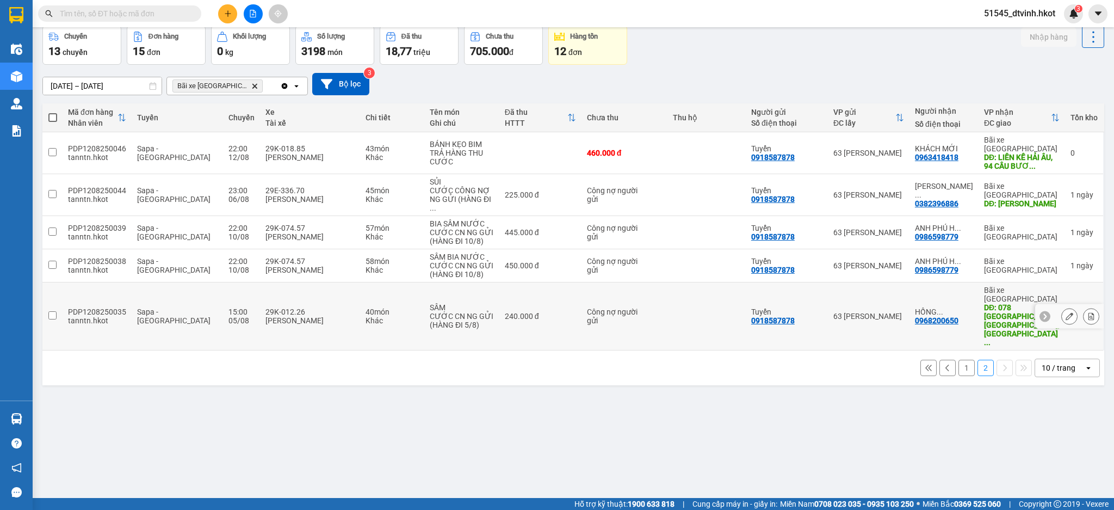
click at [48, 282] on td at bounding box center [52, 316] width 20 height 68
checkbox input "true"
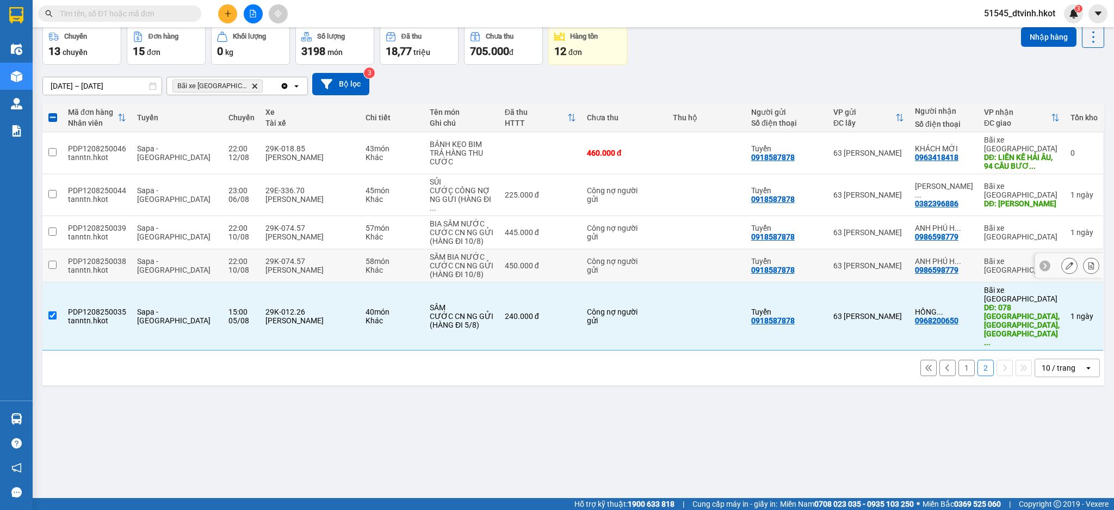
click at [51, 261] on input "checkbox" at bounding box center [52, 265] width 8 height 8
checkbox input "true"
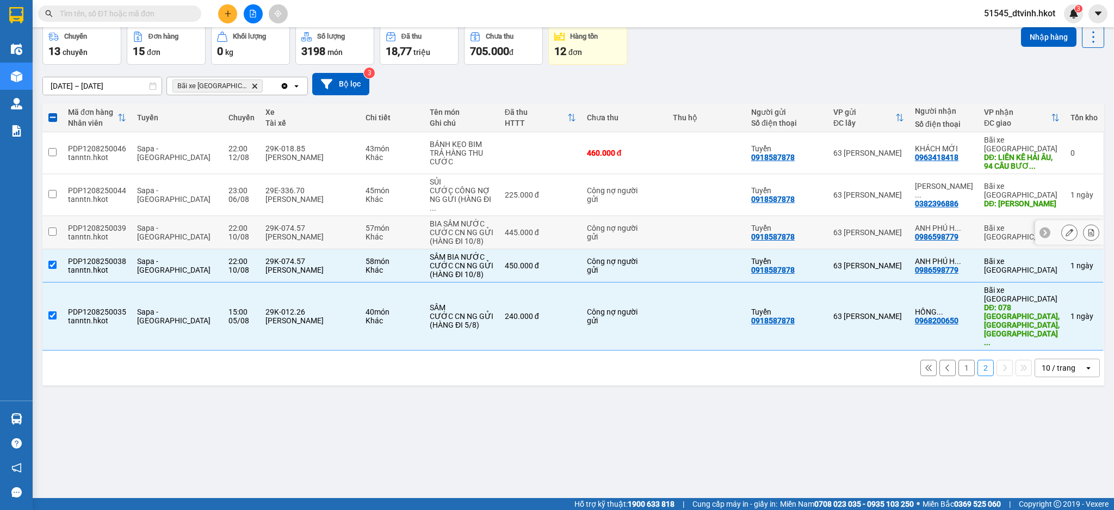
click at [50, 227] on input "checkbox" at bounding box center [52, 231] width 8 height 8
checkbox input "true"
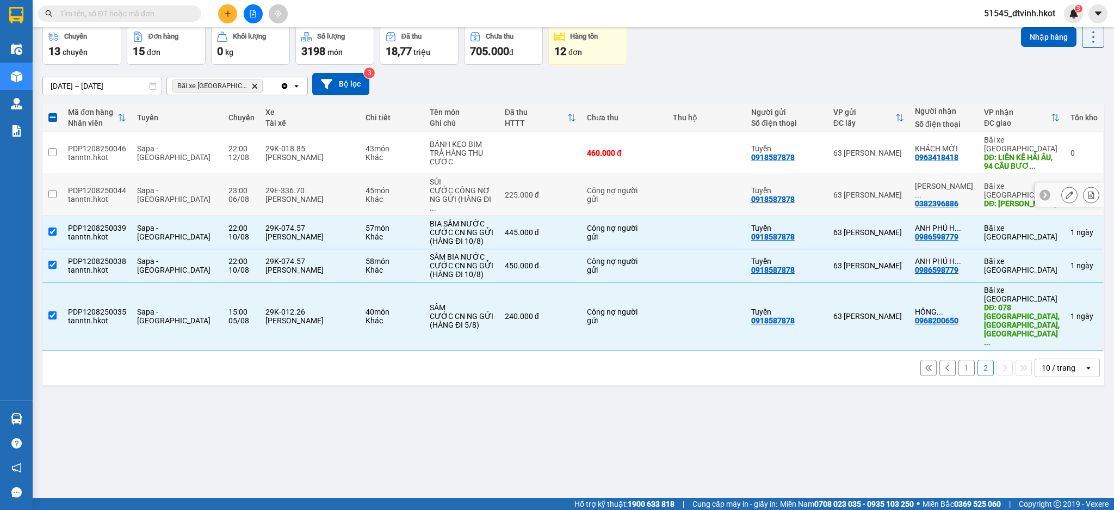
click at [51, 190] on input "checkbox" at bounding box center [52, 194] width 8 height 8
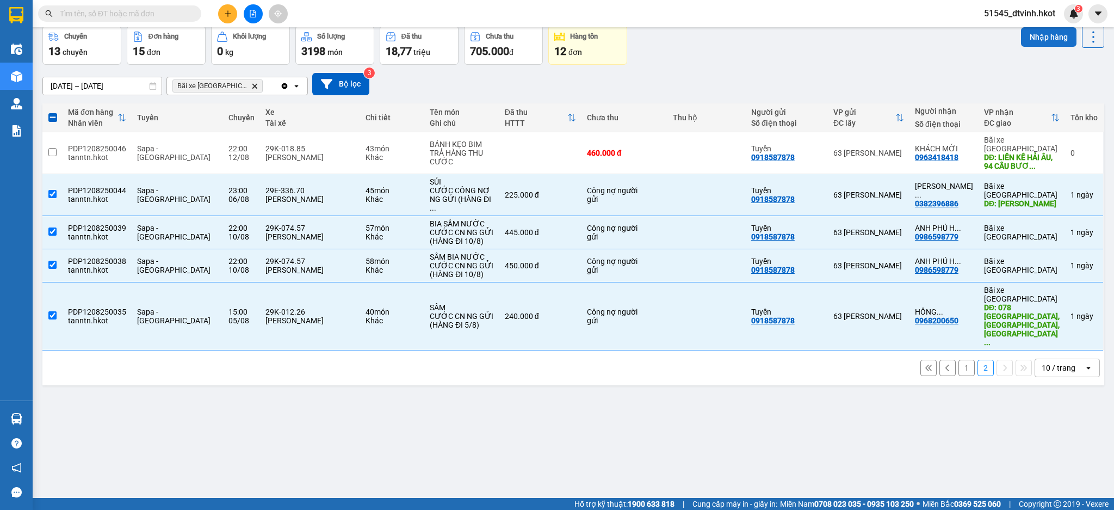
click at [1032, 33] on button "Nhập hàng" at bounding box center [1048, 37] width 55 height 20
checkbox input "false"
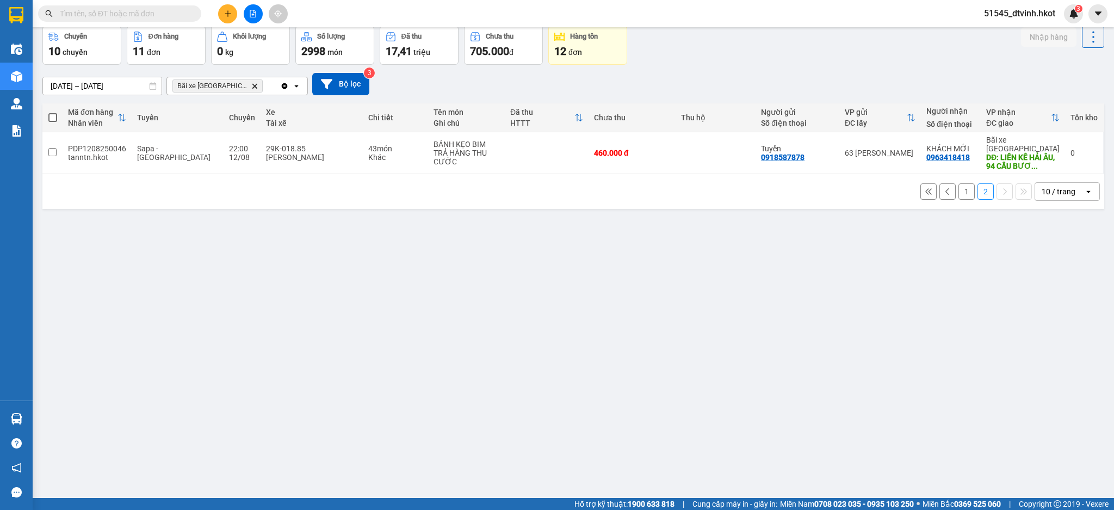
scroll to position [0, 0]
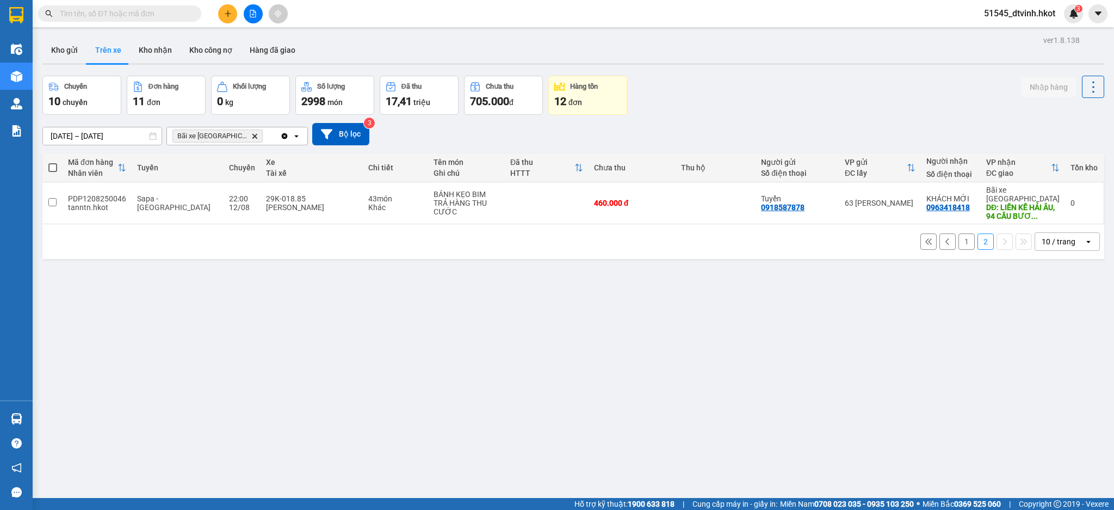
click at [702, 399] on div "ver 1.8.138 Kho gửi Trên xe Kho nhận Kho công nợ Hàng đã giao Chuyến 10 chuyến …" at bounding box center [573, 288] width 1071 height 510
click at [252, 138] on icon "Bãi xe Thạch Bàn, close by backspace" at bounding box center [254, 135] width 5 height 5
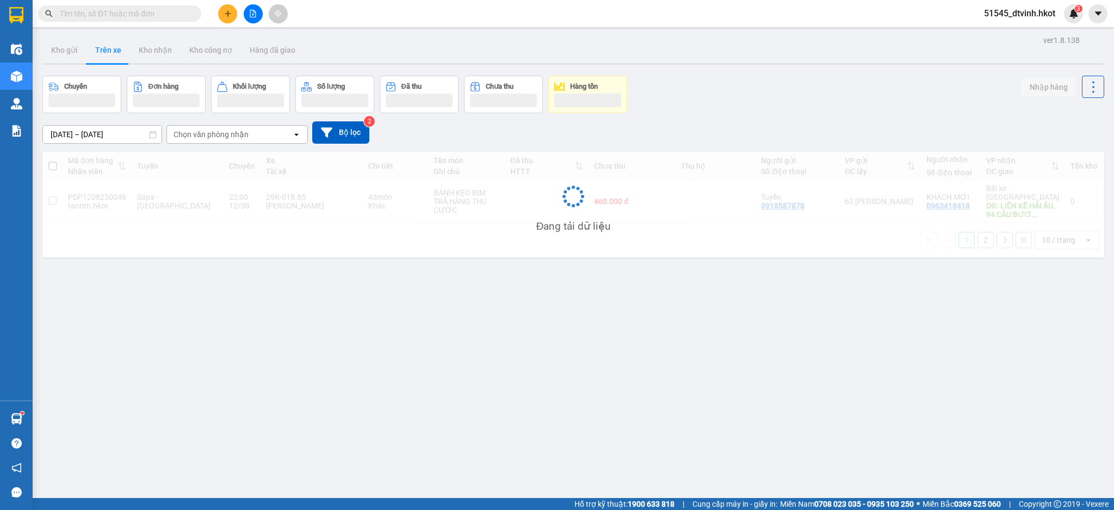
click at [233, 135] on div "Chọn văn phòng nhận" at bounding box center [211, 134] width 75 height 11
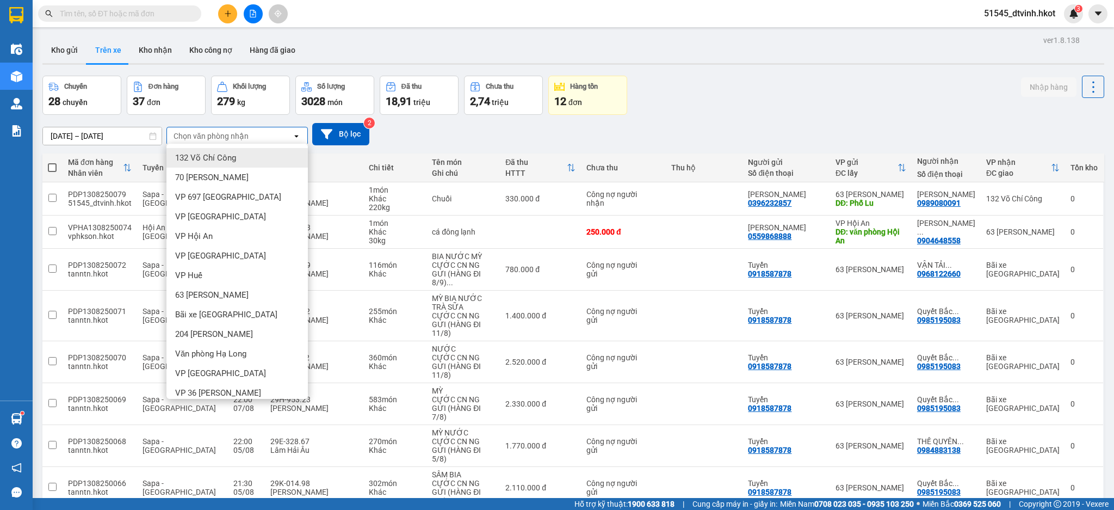
click at [225, 163] on div "132 Võ Chí Công" at bounding box center [236, 158] width 141 height 20
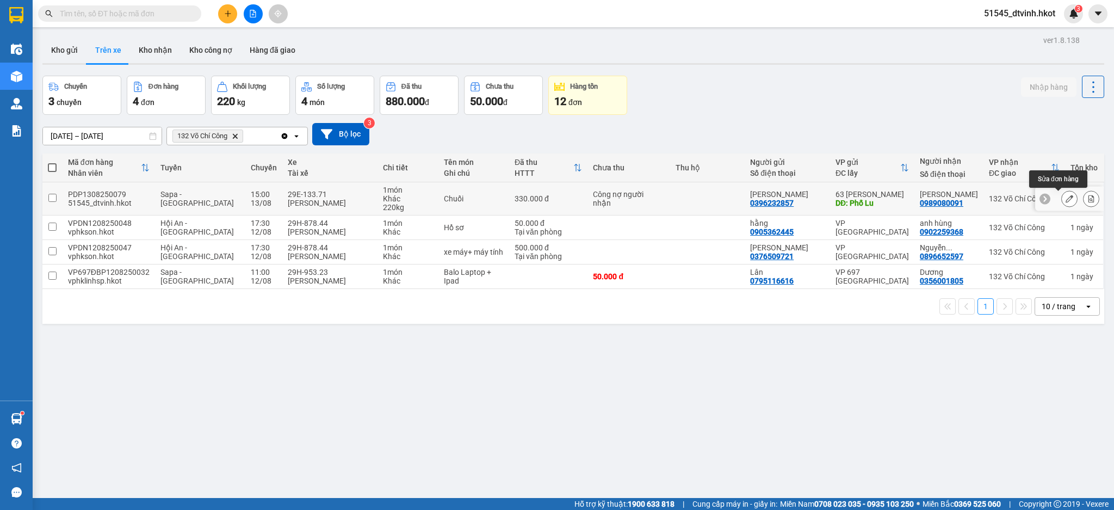
click at [1066, 200] on icon at bounding box center [1070, 199] width 8 height 8
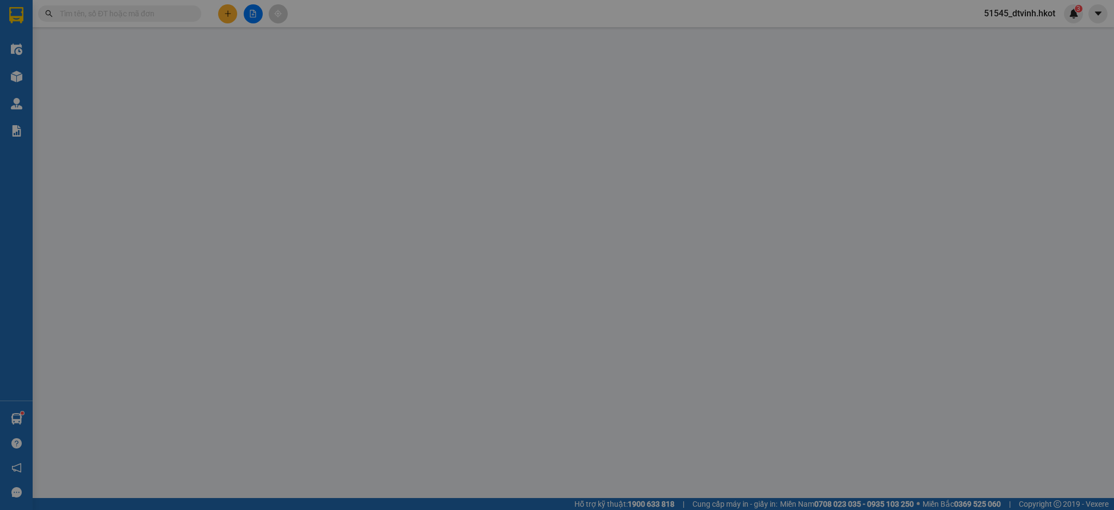
type input "0396232857"
type input "[PERSON_NAME]"
type input "Phố Lu"
type input "0989080091"
type input "[PERSON_NAME]"
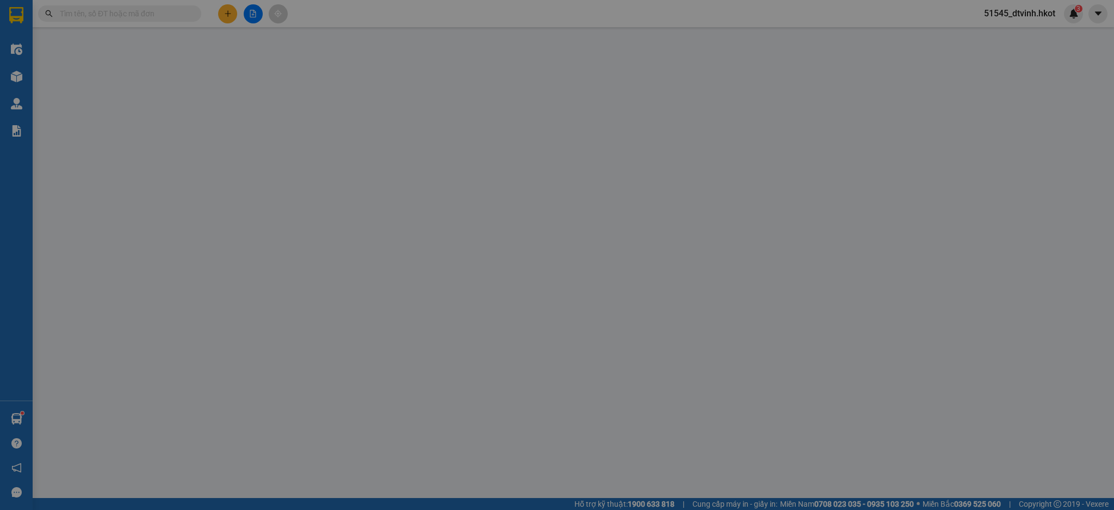
type input "330.000"
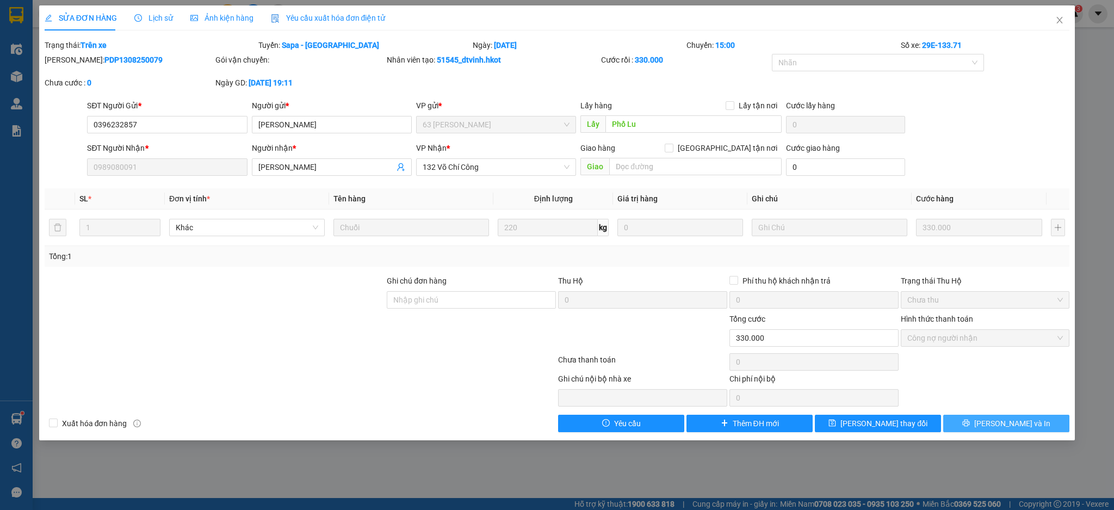
click at [999, 427] on span "[PERSON_NAME] và In" at bounding box center [1012, 423] width 76 height 12
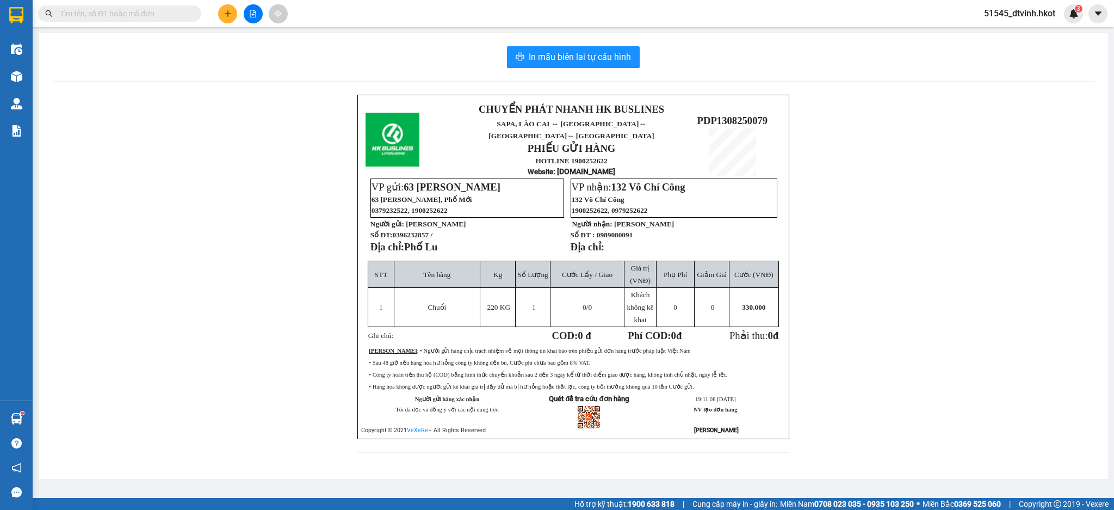
click at [1075, 92] on div "In mẫu biên lai tự cấu hình CHUYỂN PHÁT NHANH HK BUSLINES SAPA, LÀO CAI ↔ HÀ NỘ…" at bounding box center [574, 256] width 1070 height 446
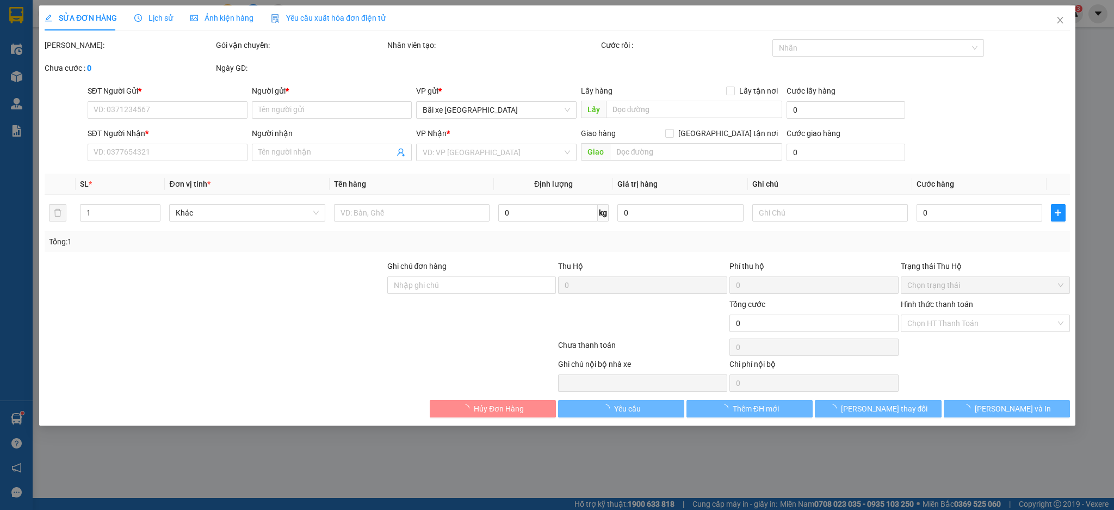
type input "0396232857"
type input "[PERSON_NAME]"
type input "Phố Lu"
type input "0989080091"
type input "[PERSON_NAME]"
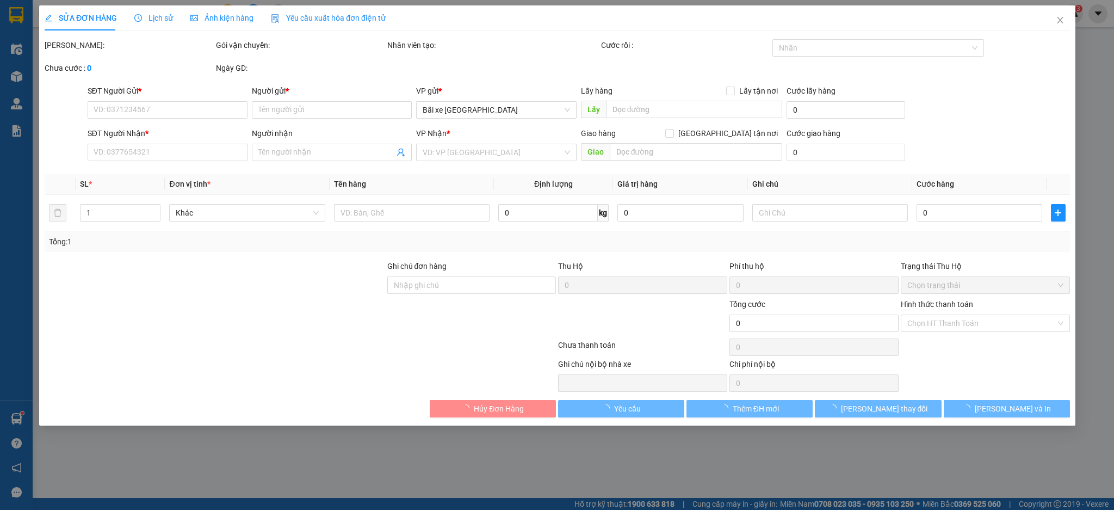
type input "330.000"
